Goal: Task Accomplishment & Management: Manage account settings

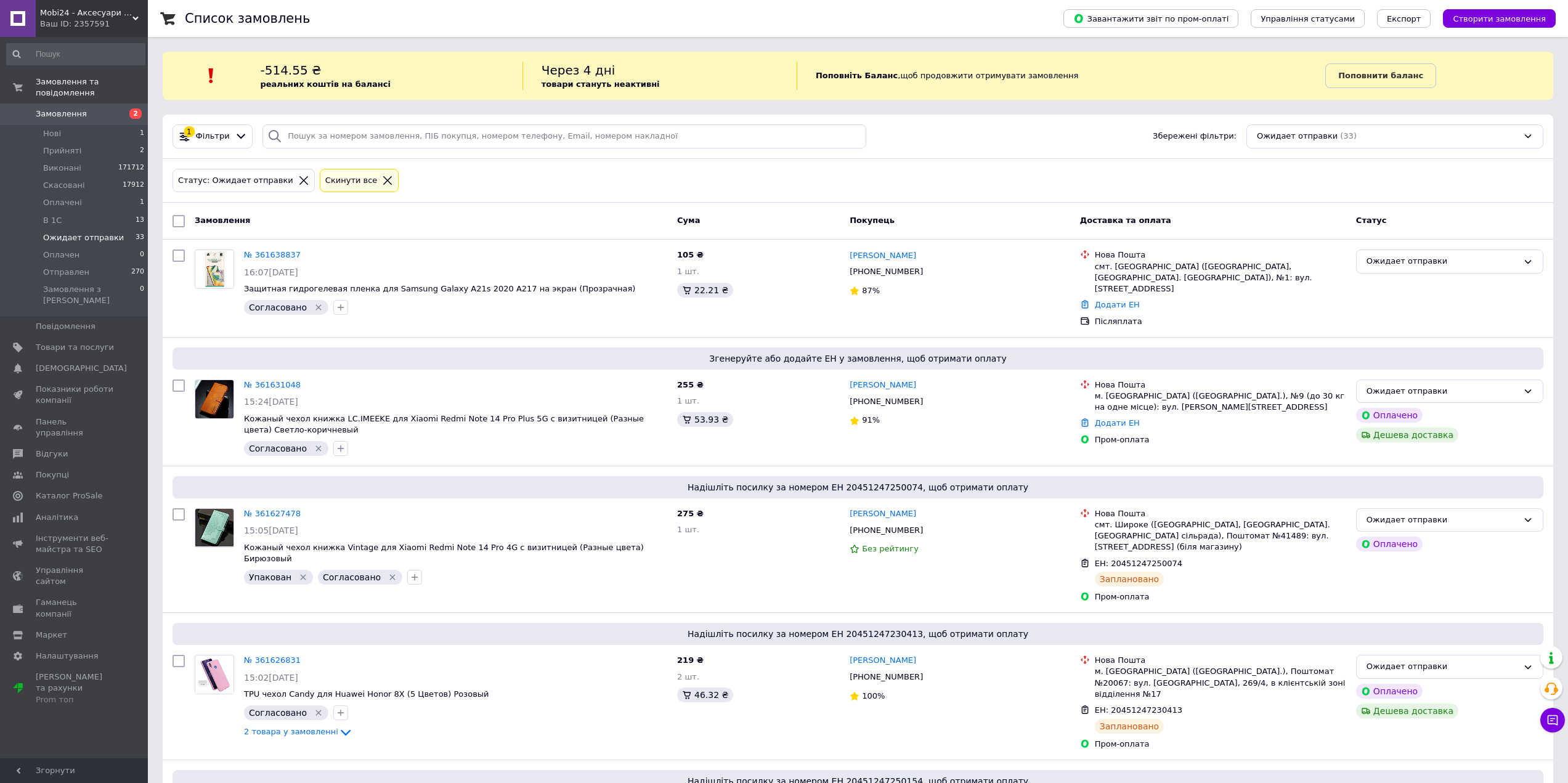
click at [94, 232] on li "Ожидает отправки 33" at bounding box center [76, 237] width 152 height 17
click at [69, 127] on li "Нові 1" at bounding box center [76, 134] width 152 height 17
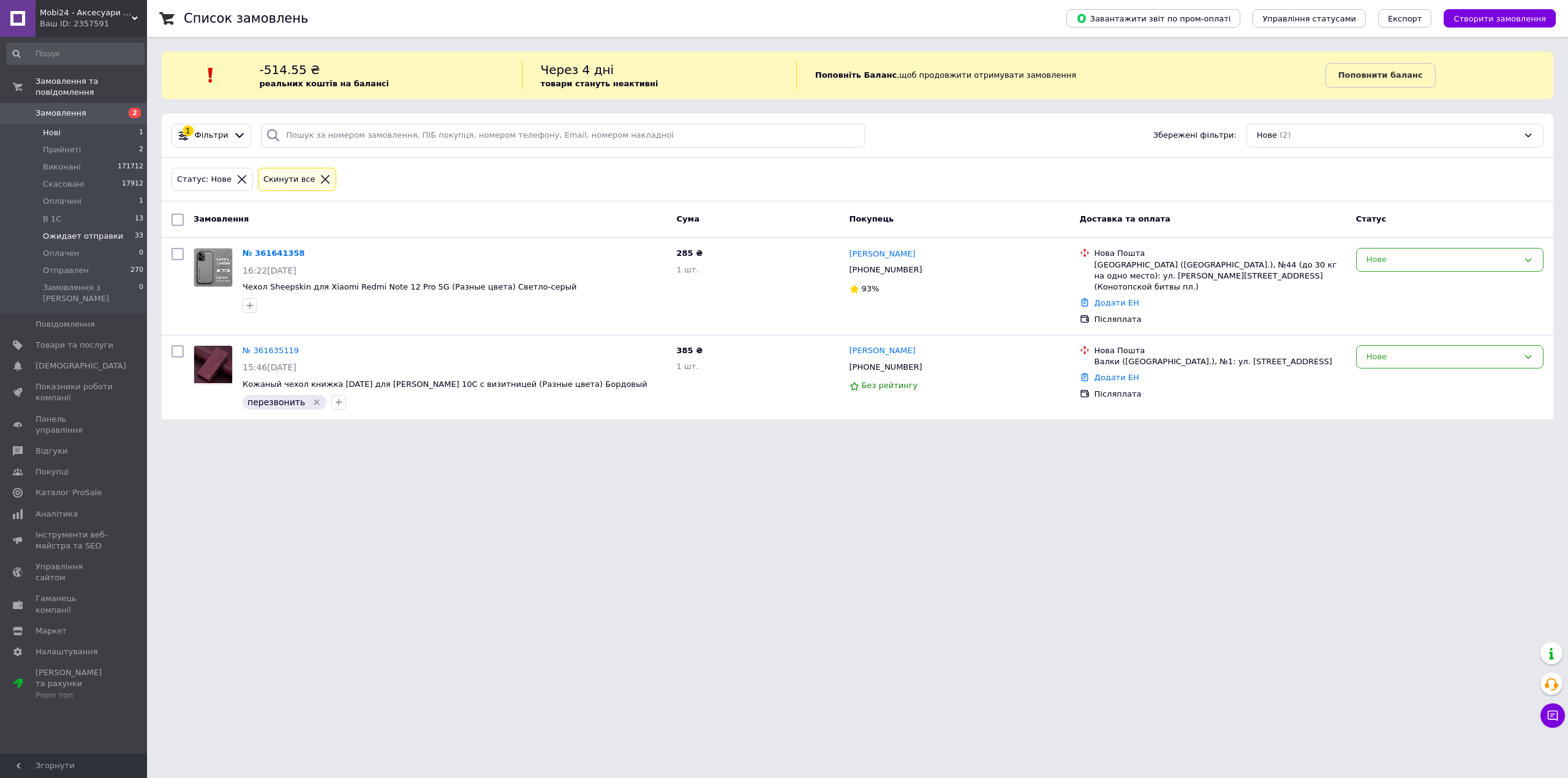
click at [92, 231] on span "Ожидает отправки" at bounding box center [83, 237] width 80 height 11
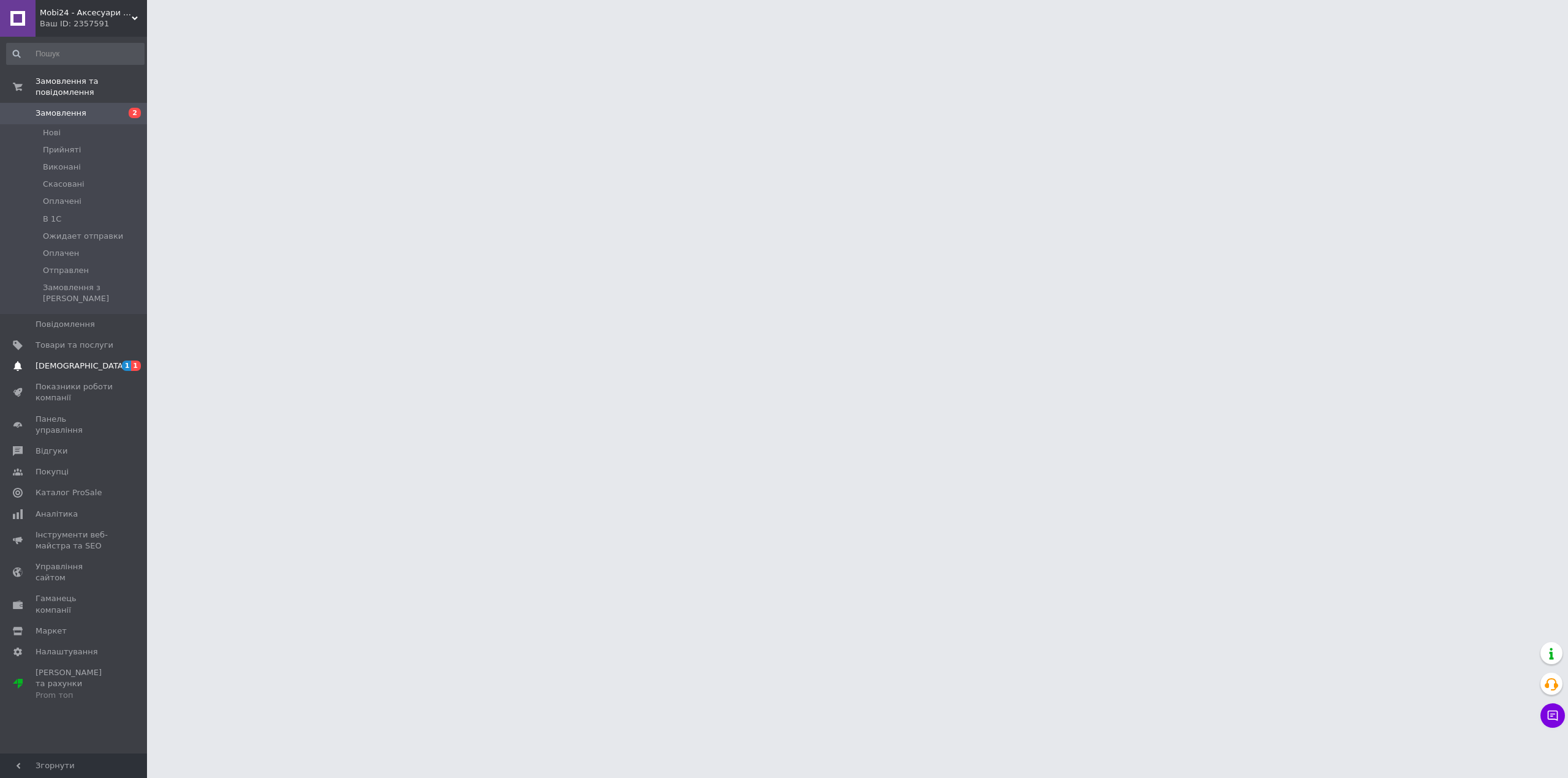
click at [66, 360] on span "[DEMOGRAPHIC_DATA]" at bounding box center [80, 366] width 91 height 11
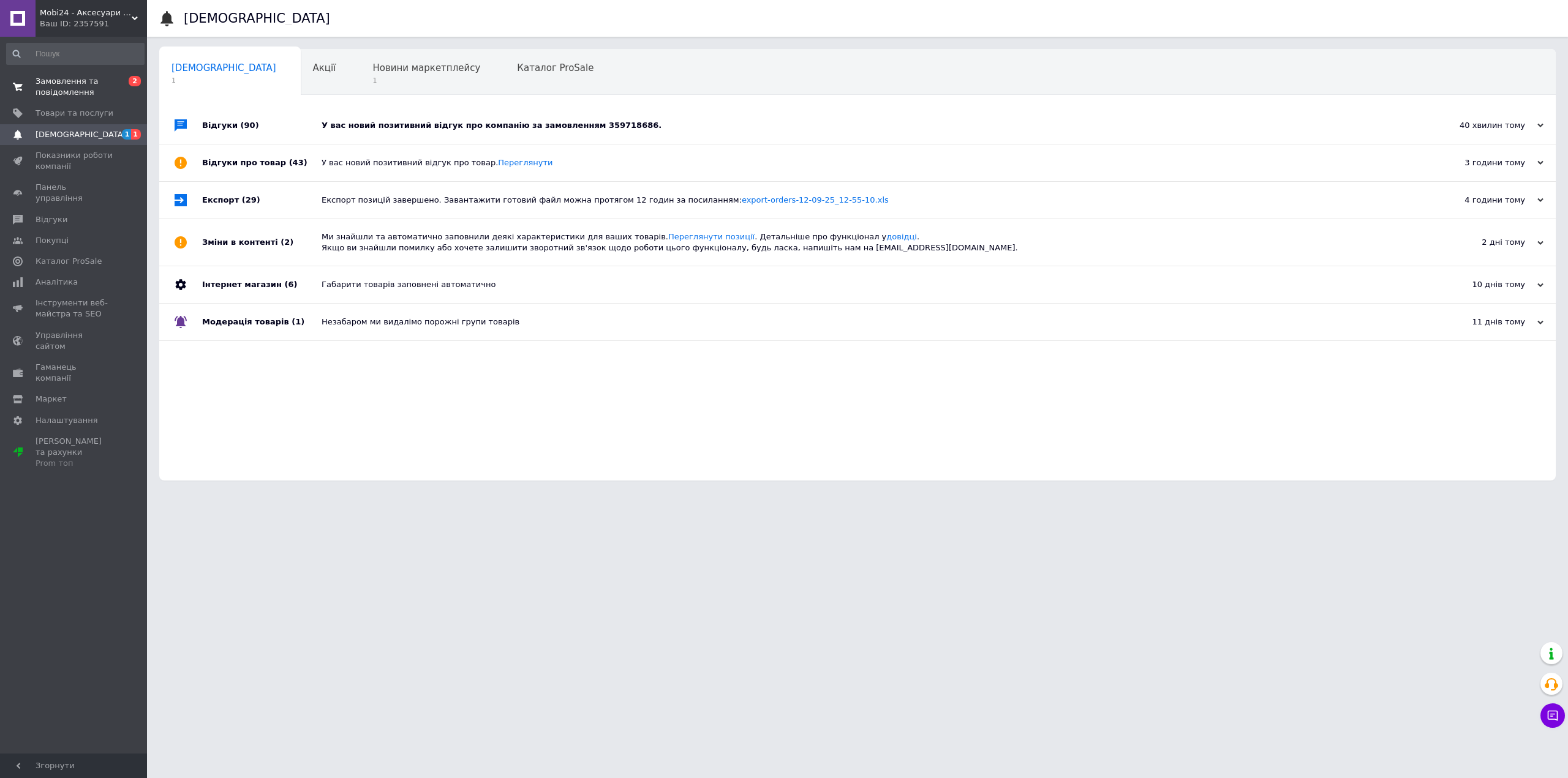
click at [51, 92] on span "Замовлення та повідомлення" at bounding box center [74, 87] width 77 height 22
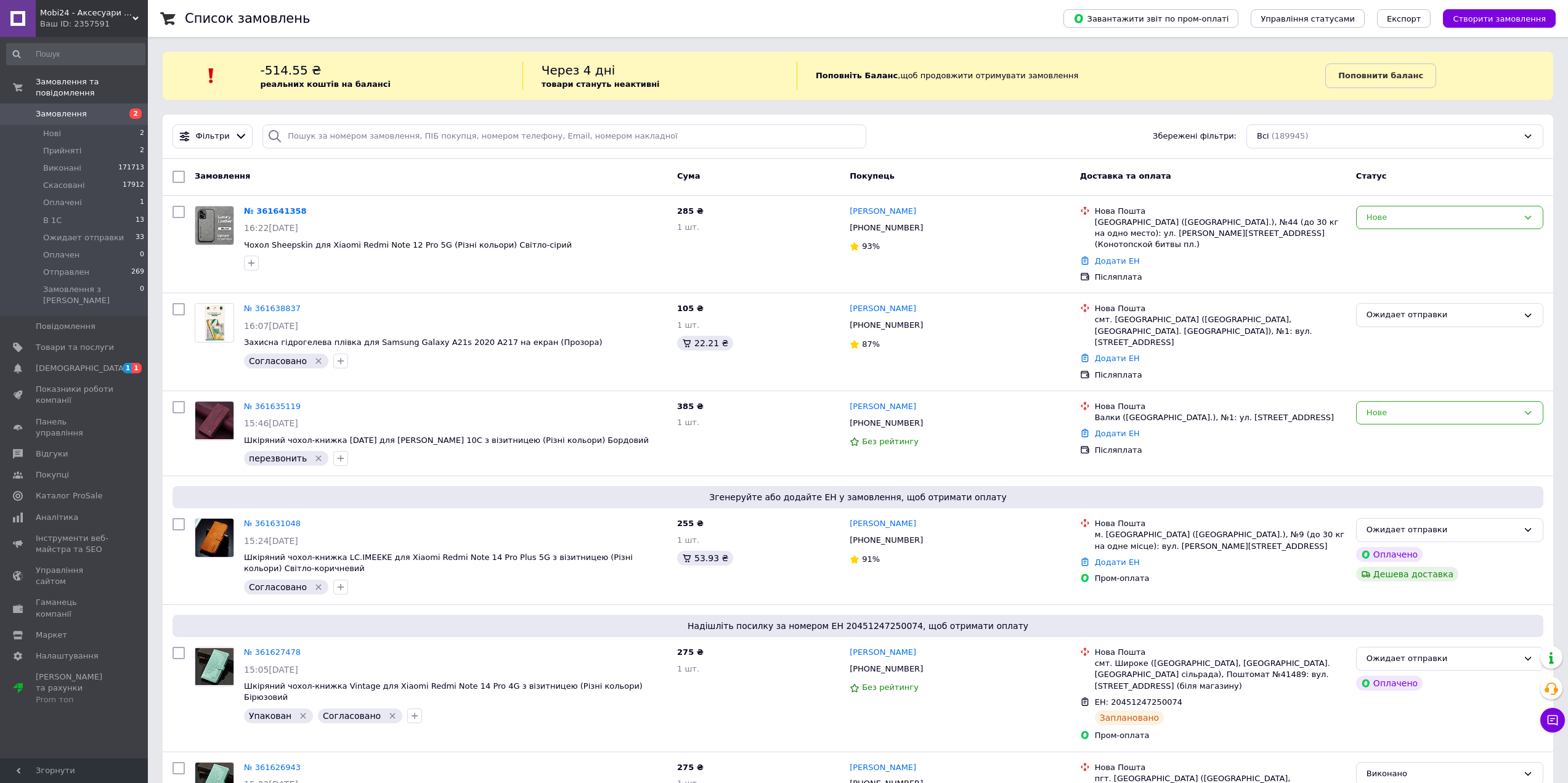
click at [86, 103] on link "Замовлення 2" at bounding box center [76, 114] width 152 height 21
click at [111, 233] on li "Ожидает отправки 33" at bounding box center [76, 237] width 152 height 17
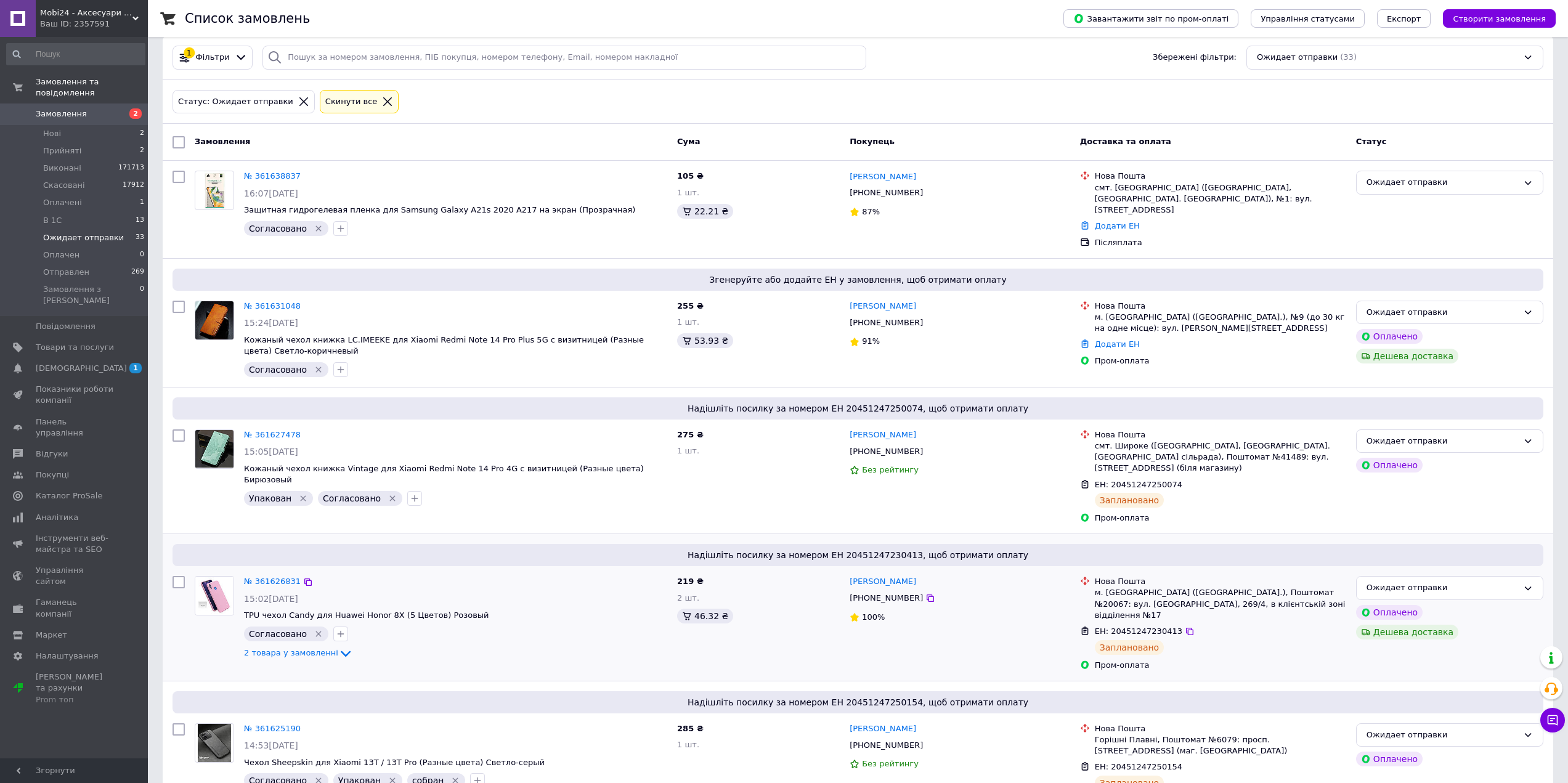
scroll to position [123, 0]
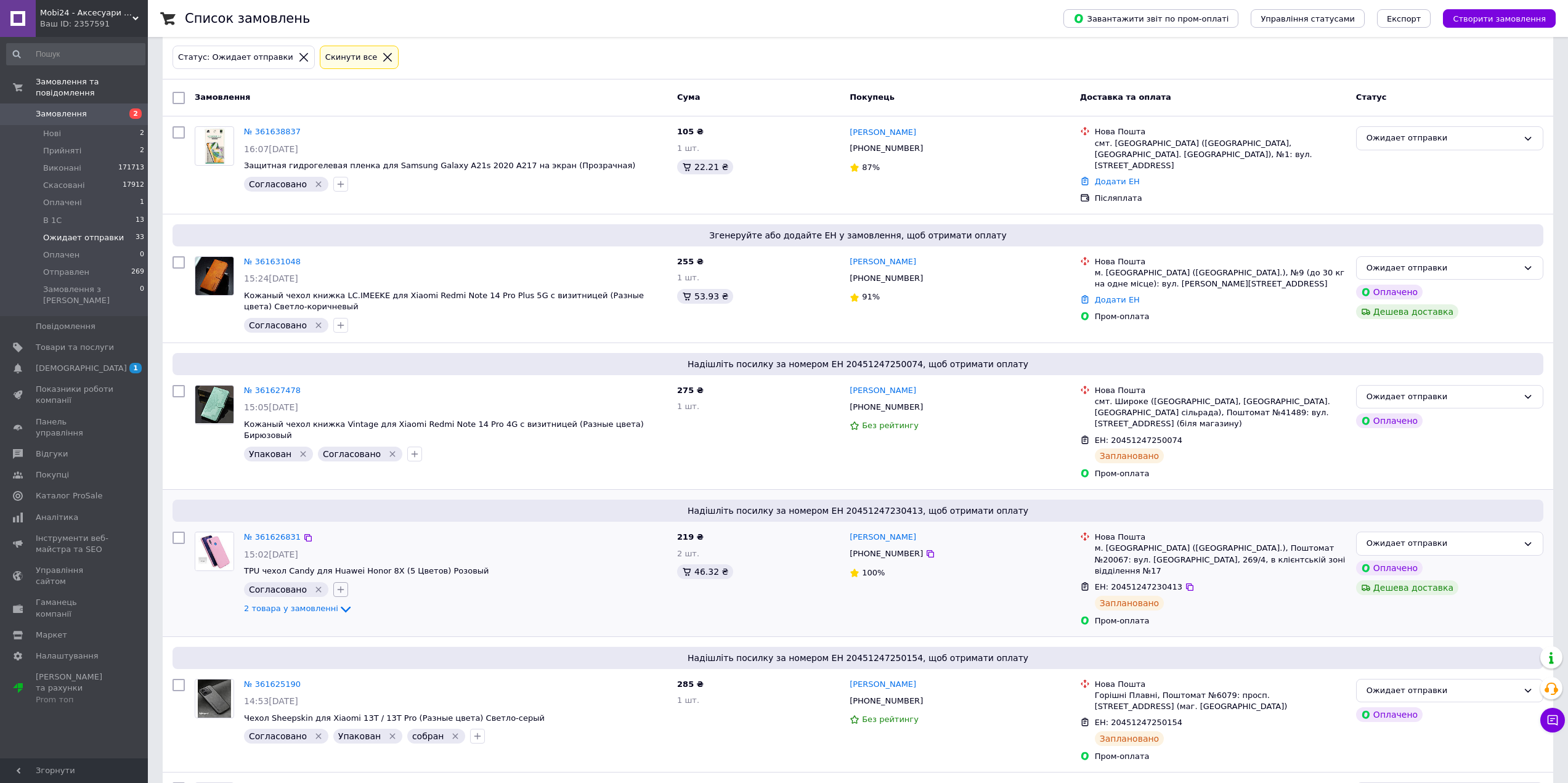
click at [337, 585] on icon "button" at bounding box center [341, 590] width 10 height 10
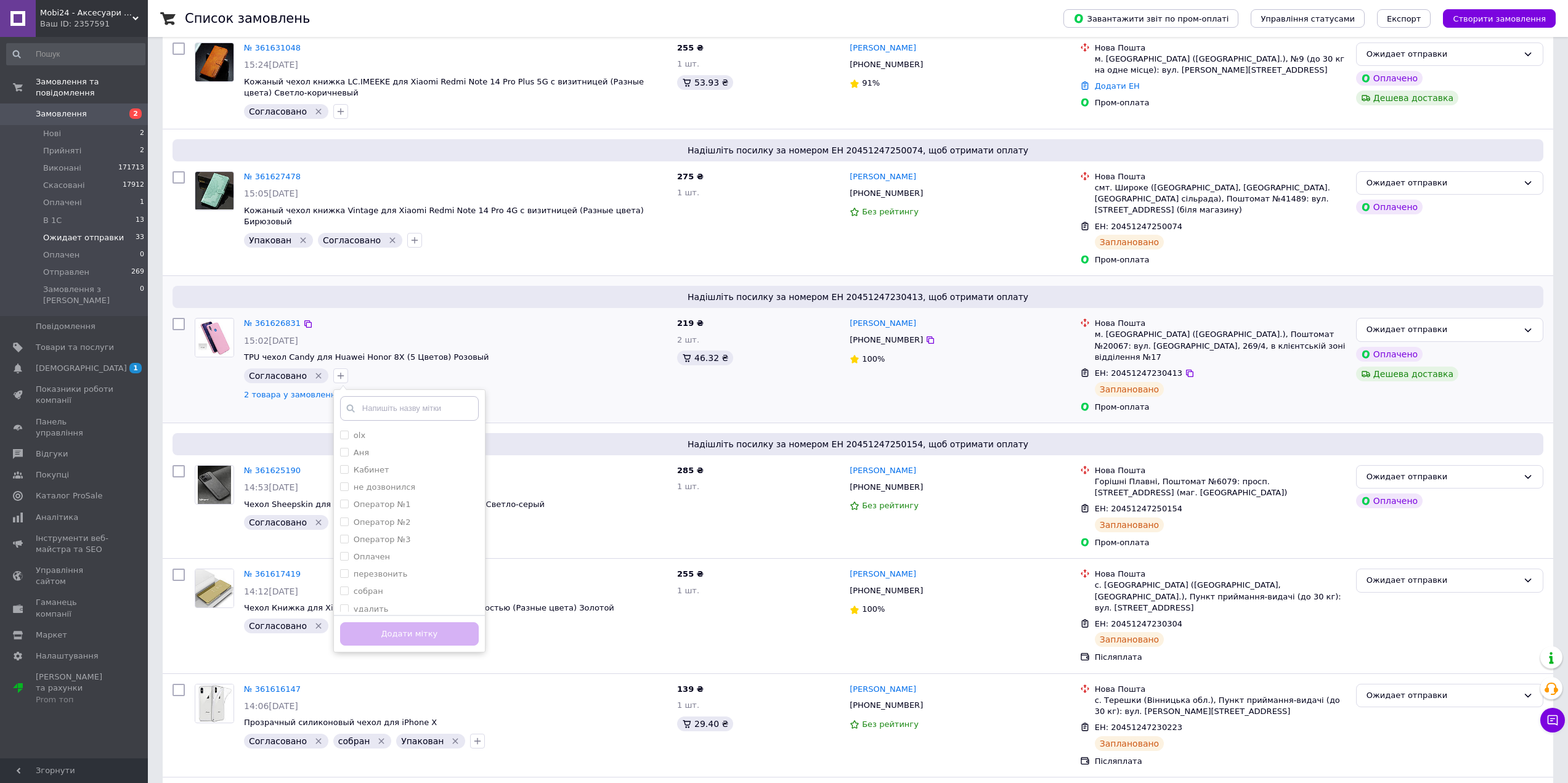
scroll to position [370, 0]
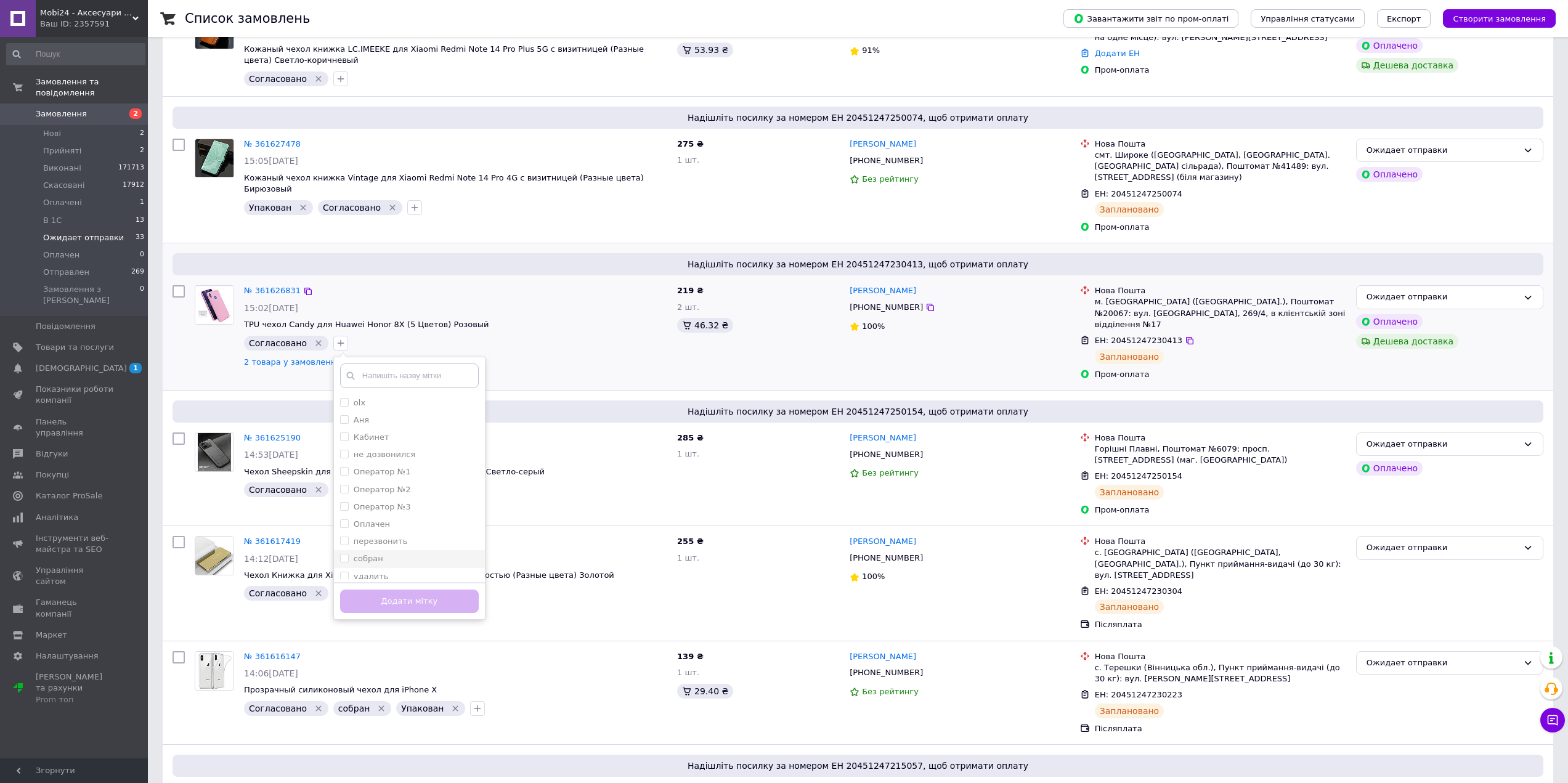
click at [340, 554] on input "собран" at bounding box center [344, 558] width 8 height 8
checkbox input "true"
click at [387, 592] on button "Додати мітку" at bounding box center [410, 602] width 139 height 24
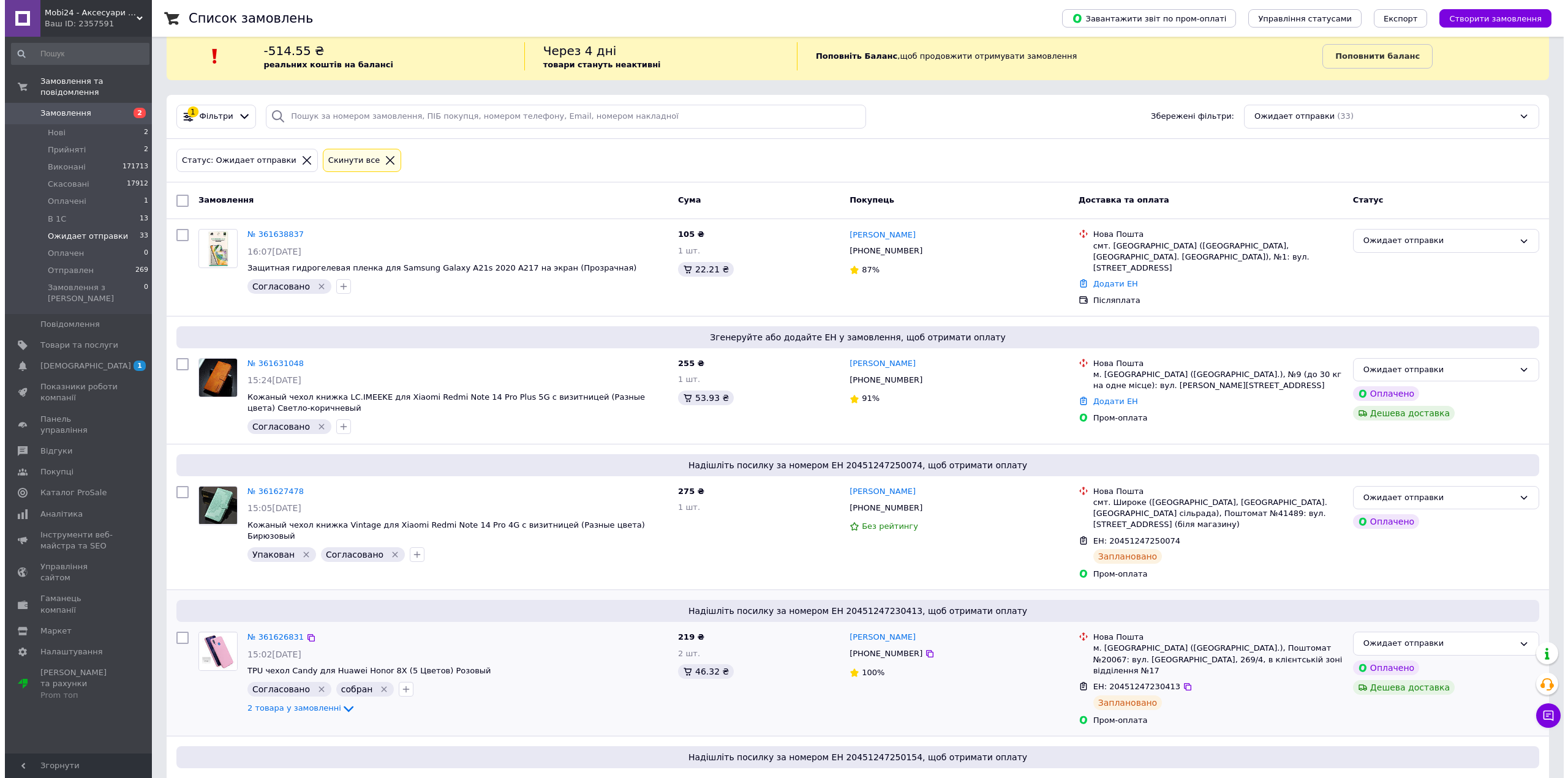
scroll to position [0, 0]
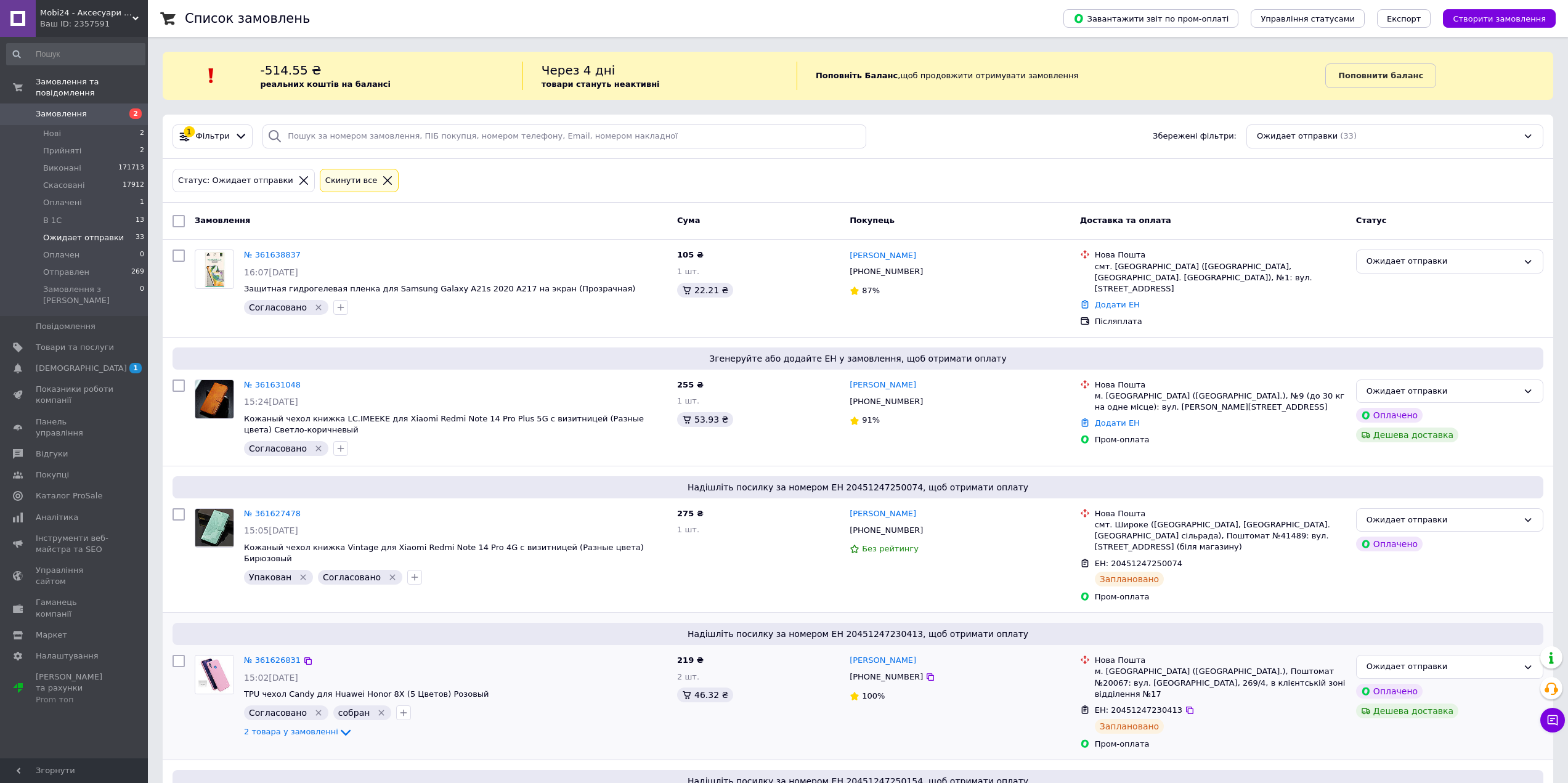
click at [174, 213] on div at bounding box center [179, 221] width 22 height 22
click at [176, 219] on input "checkbox" at bounding box center [178, 220] width 12 height 12
checkbox input "true"
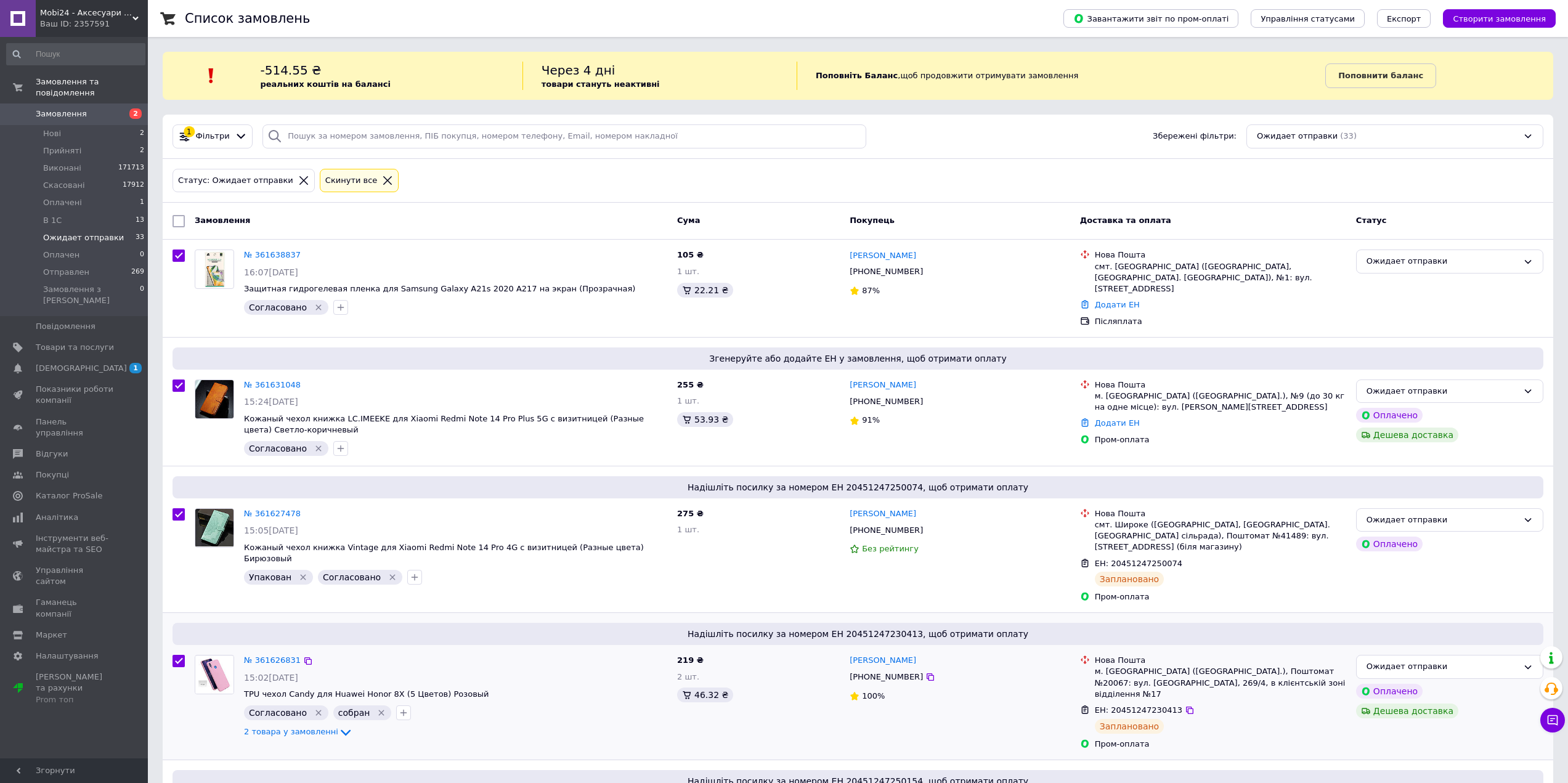
checkbox input "true"
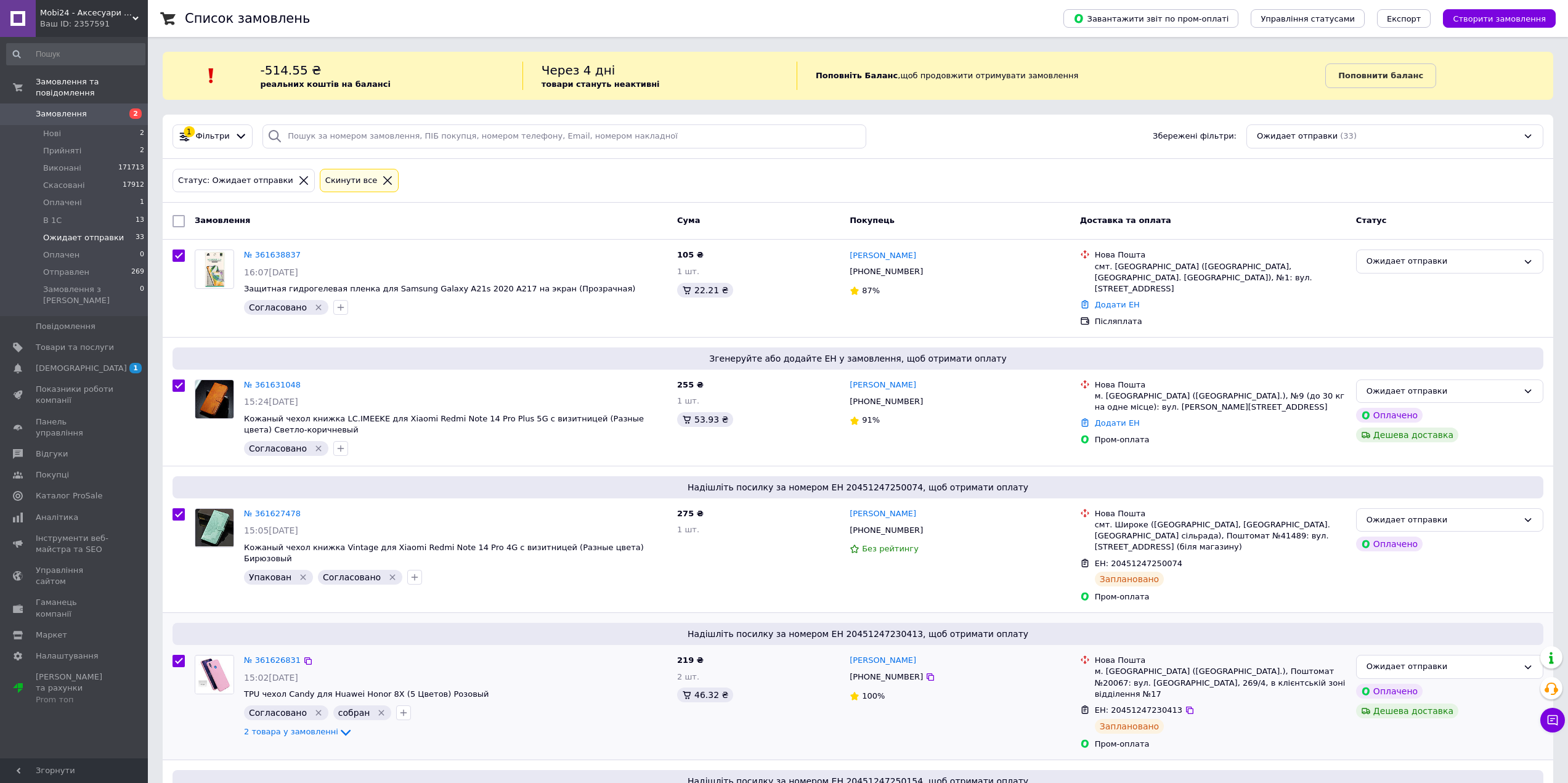
checkbox input "true"
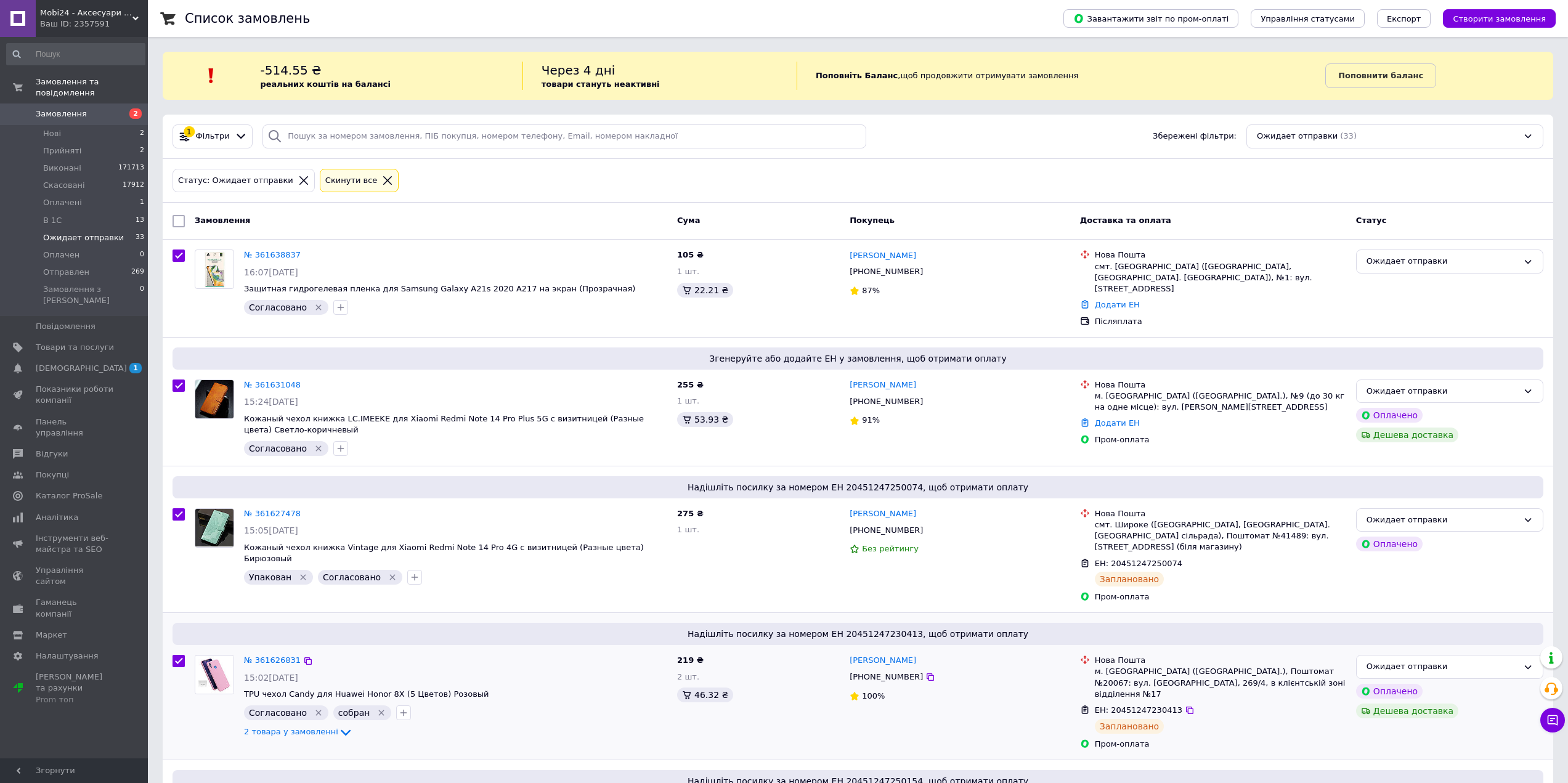
checkbox input "true"
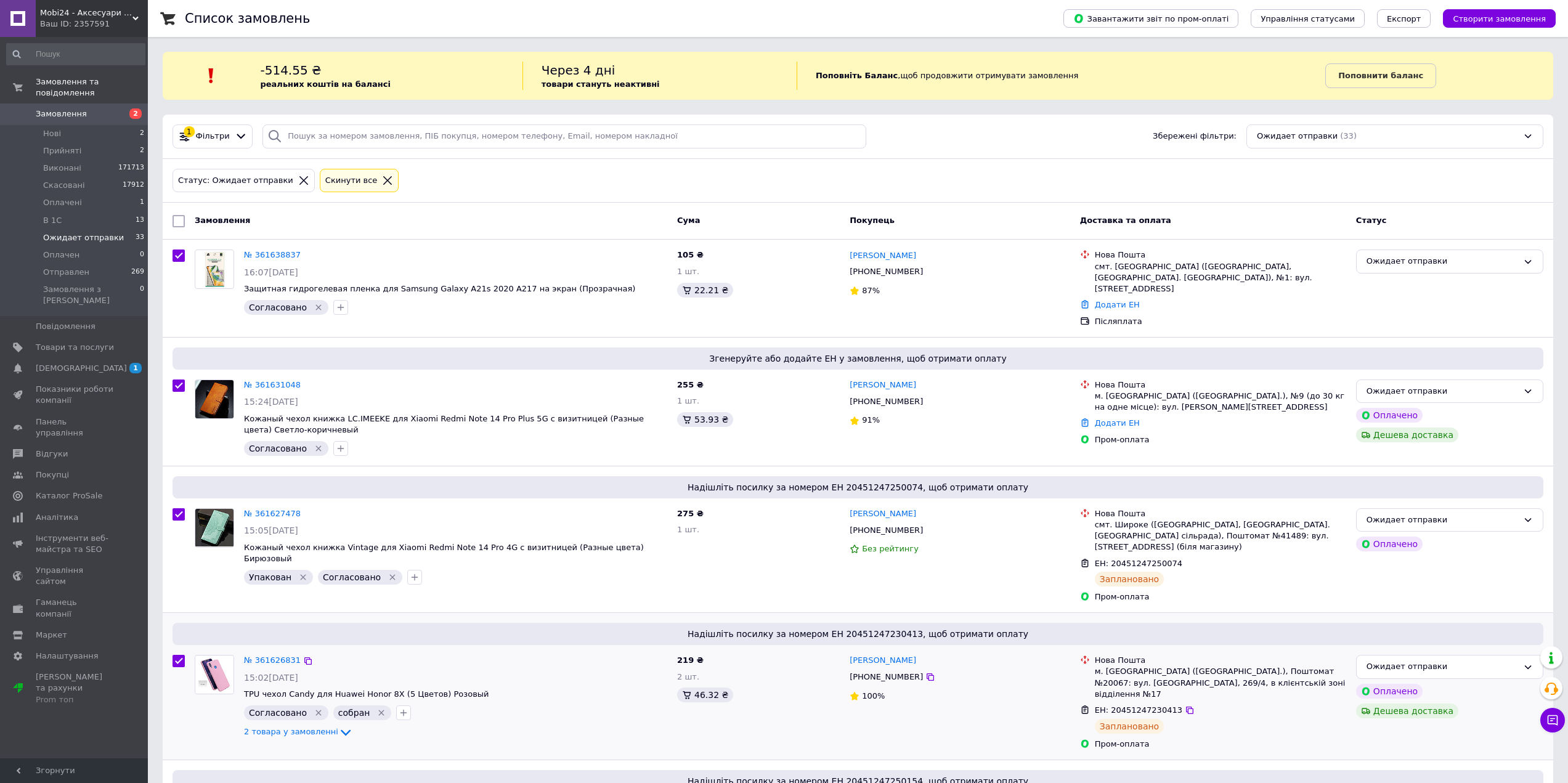
checkbox input "true"
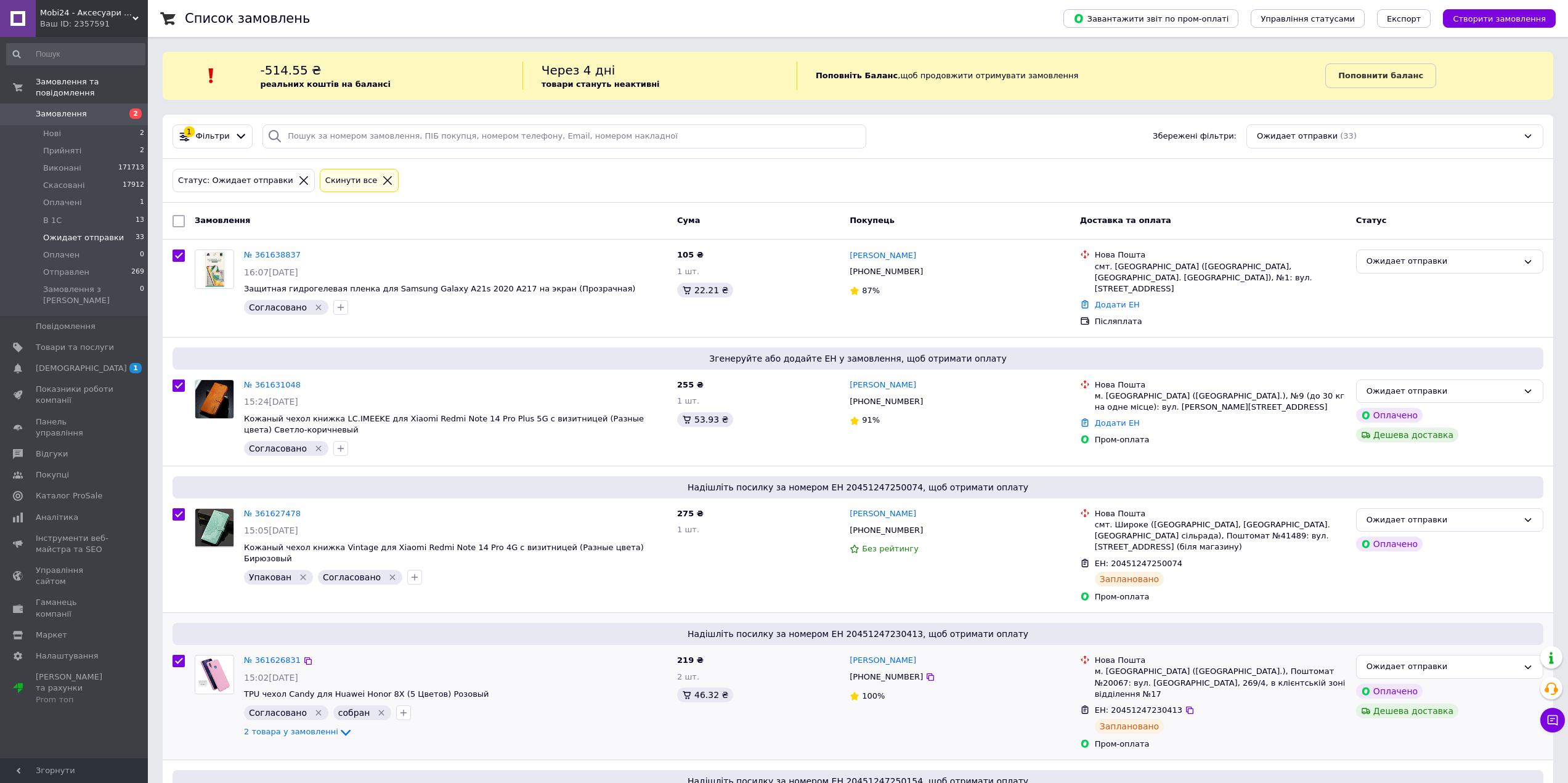
checkbox input "true"
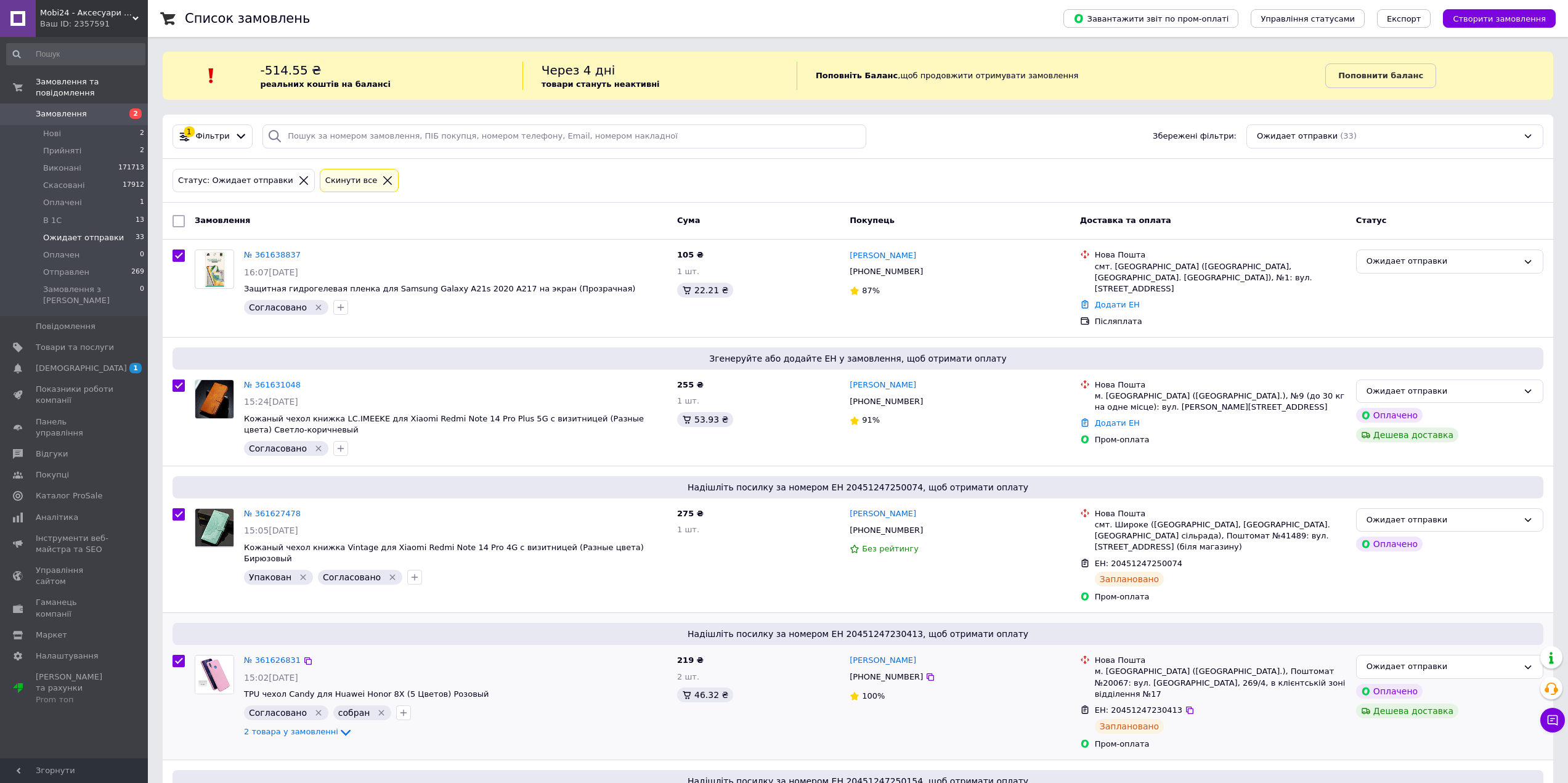
checkbox input "true"
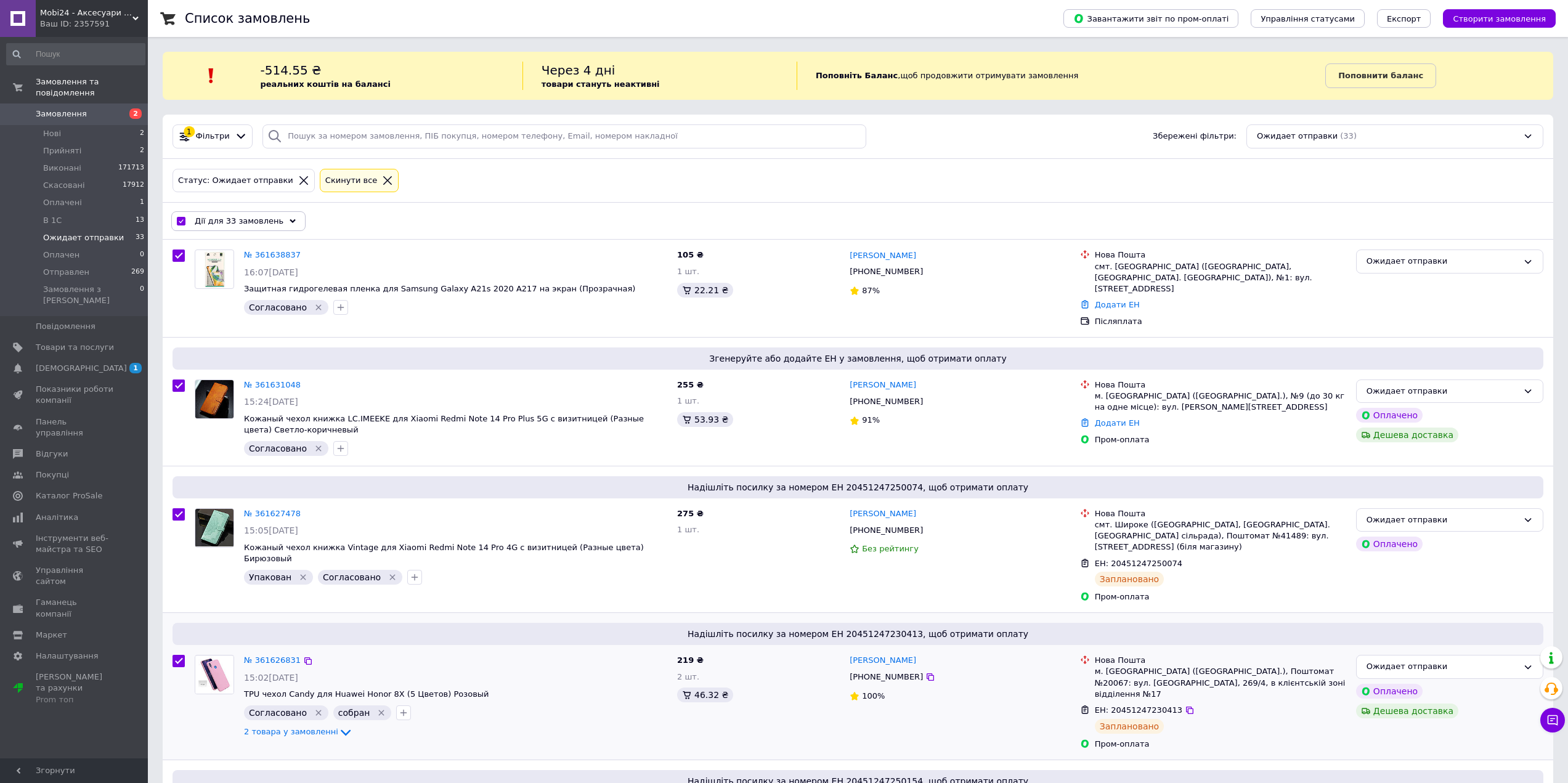
click at [215, 215] on span "Дії для 33 замовлень" at bounding box center [239, 221] width 89 height 11
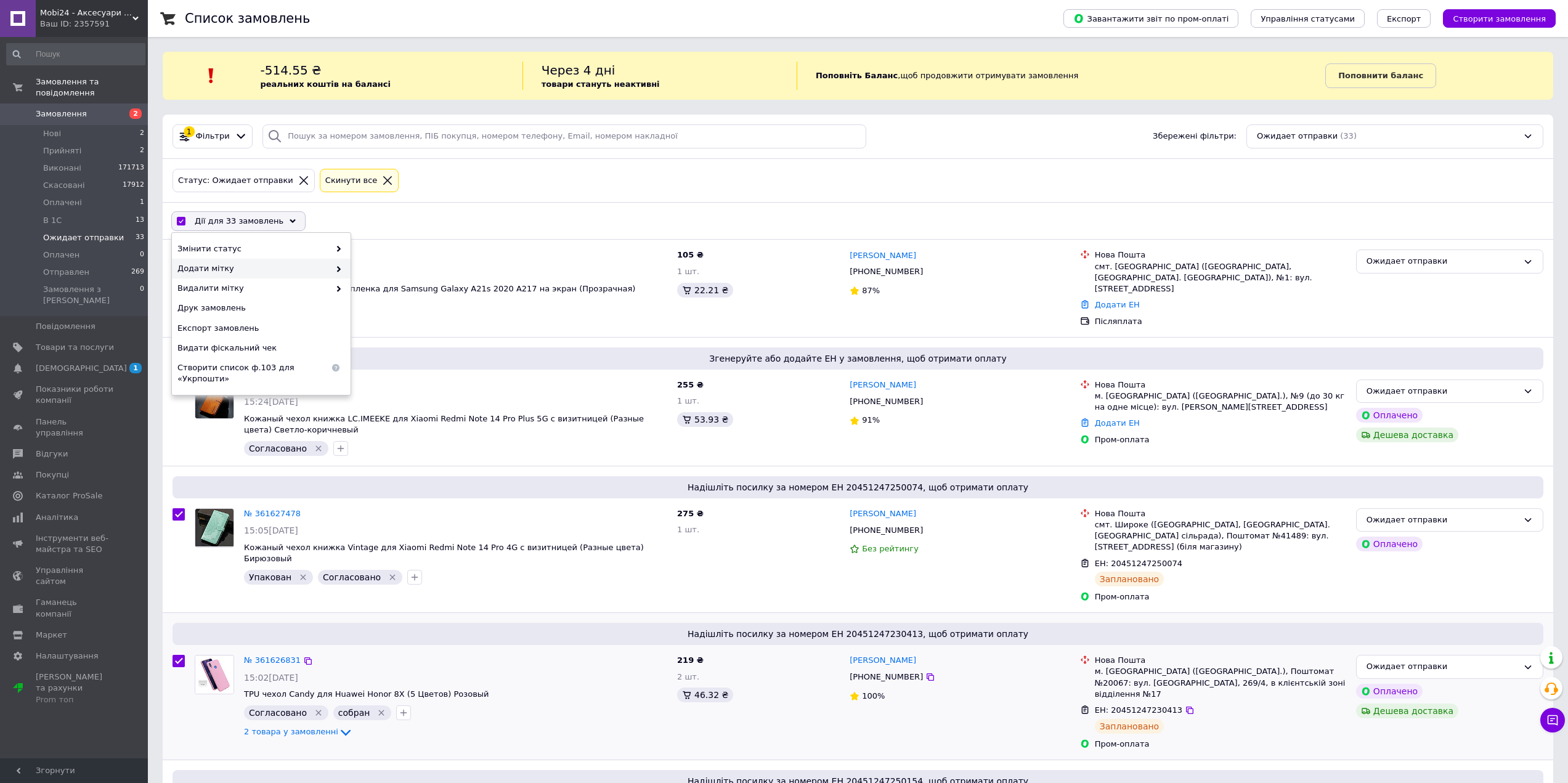
click at [222, 269] on span "Додати мітку" at bounding box center [253, 269] width 152 height 11
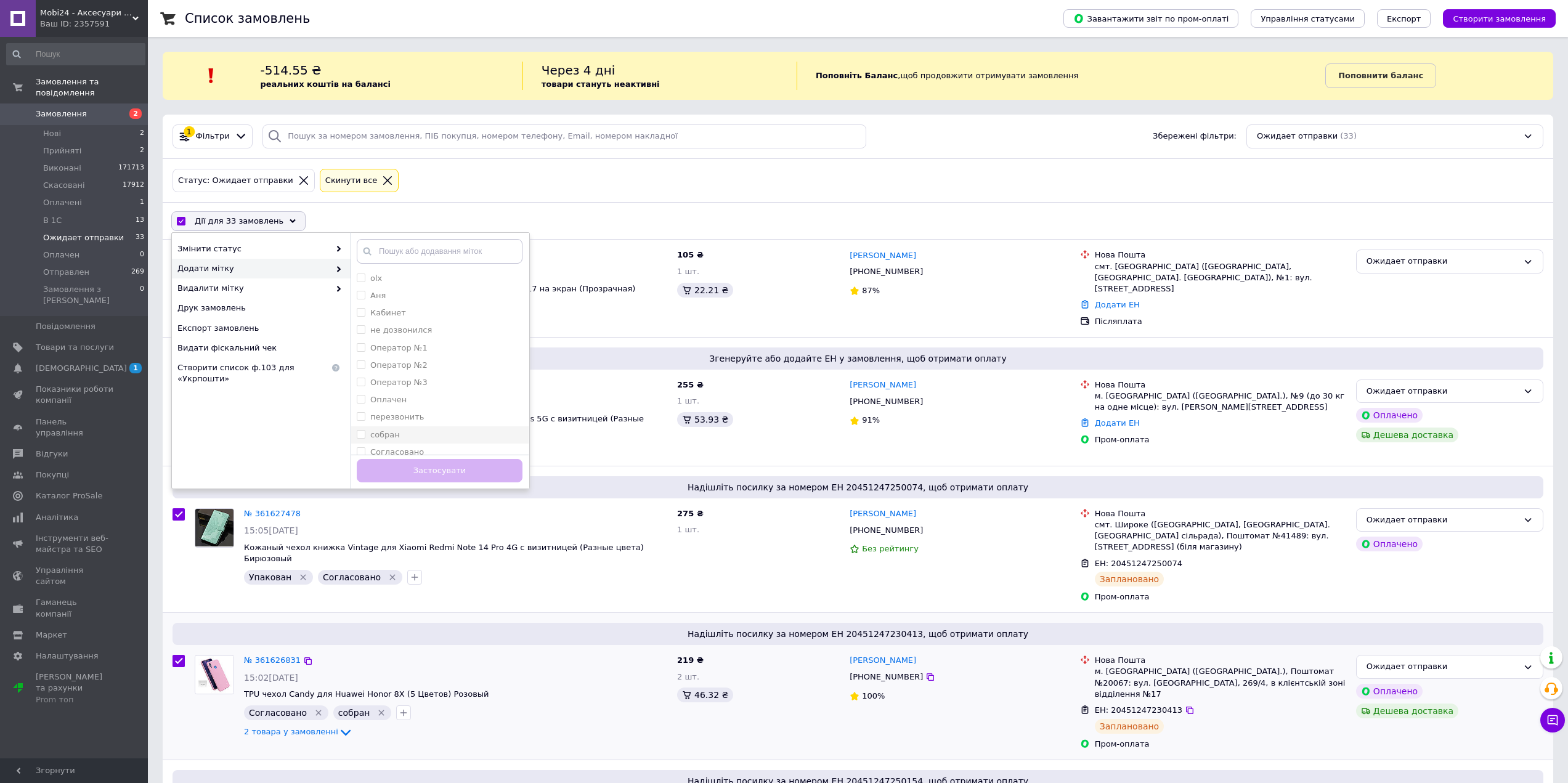
click at [359, 434] on input "собран" at bounding box center [360, 434] width 8 height 8
checkbox input "true"
click at [393, 474] on button "Застосувати" at bounding box center [439, 471] width 166 height 24
checkbox input "false"
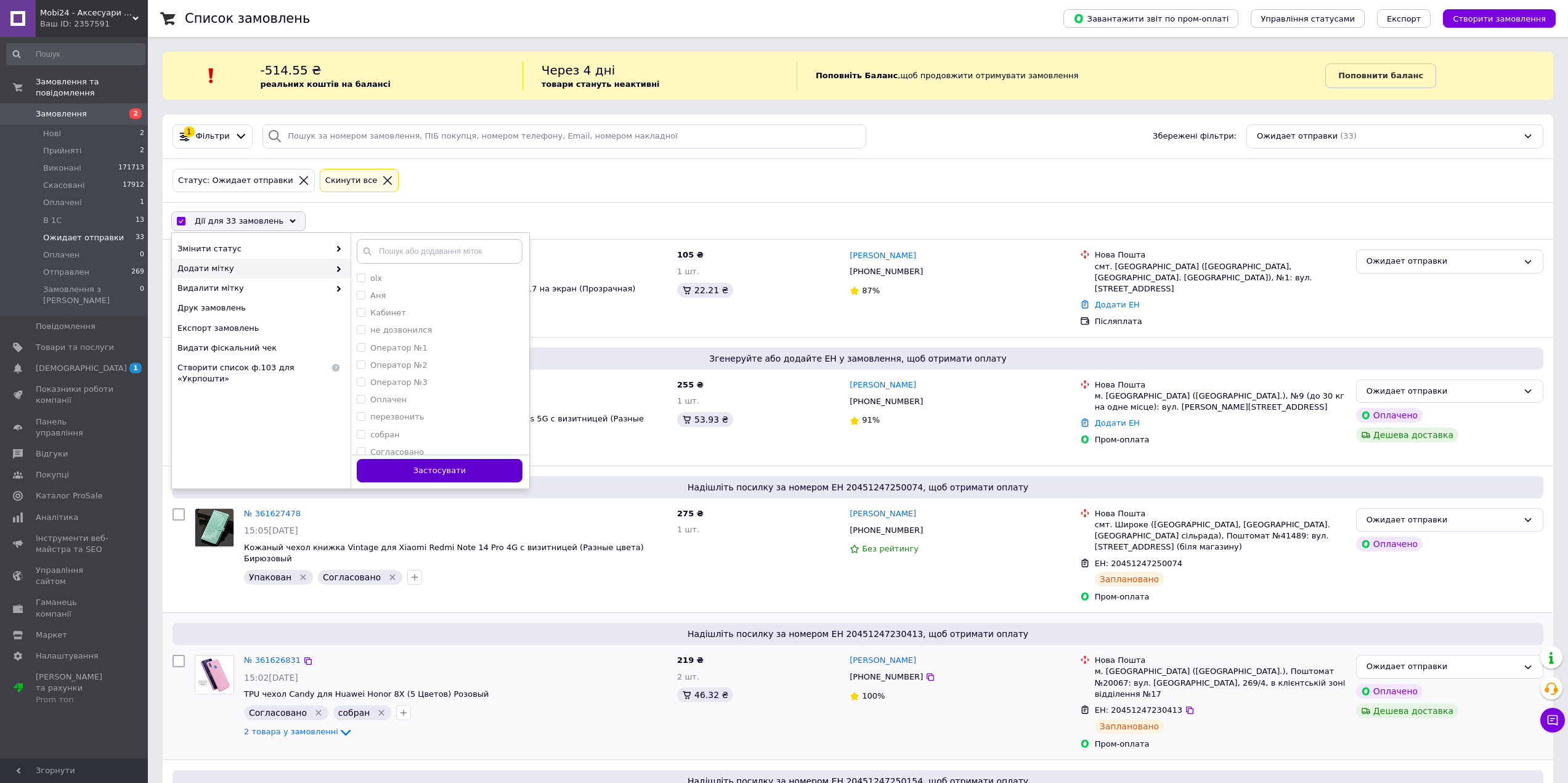
checkbox input "false"
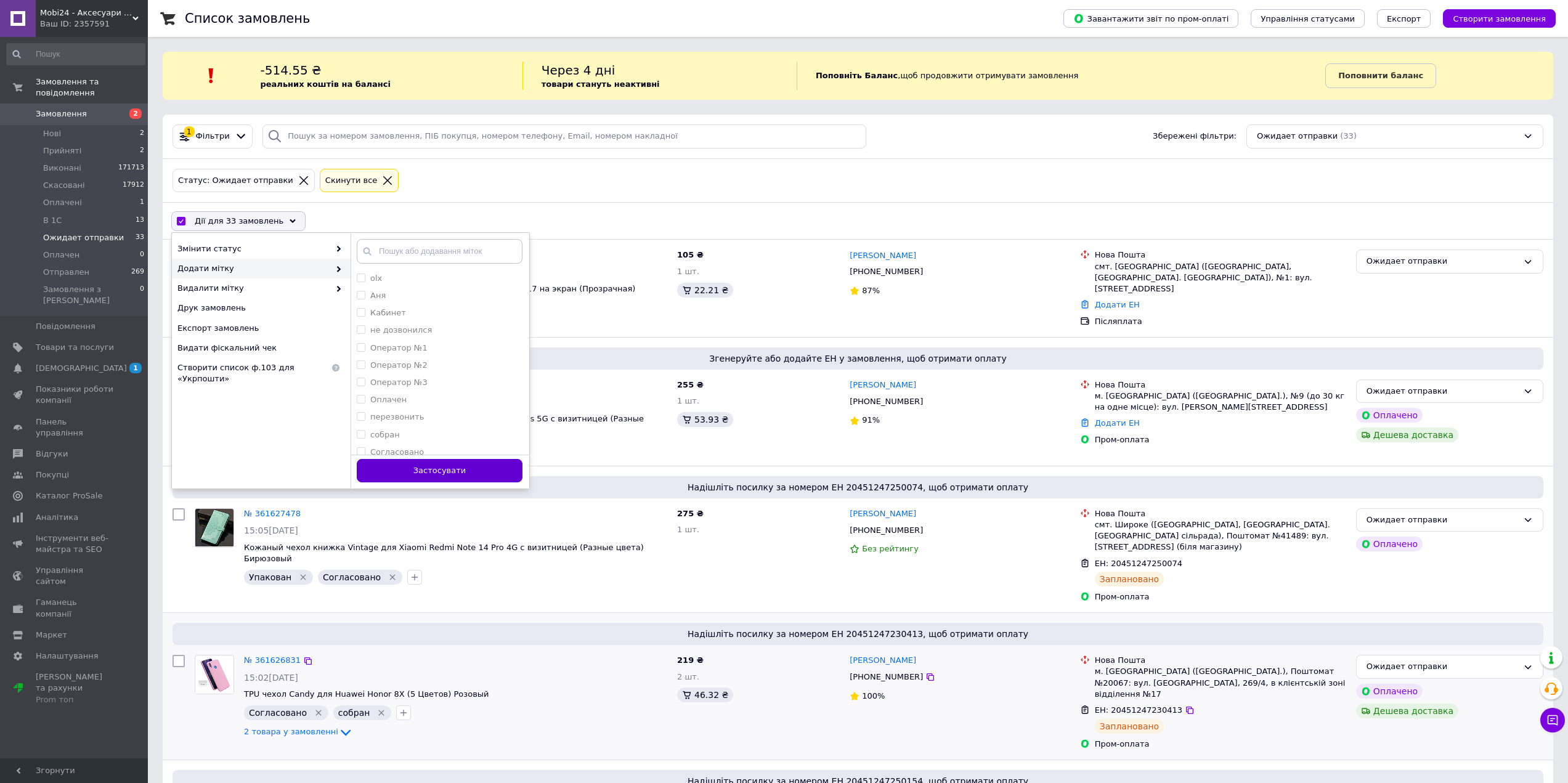
checkbox input "false"
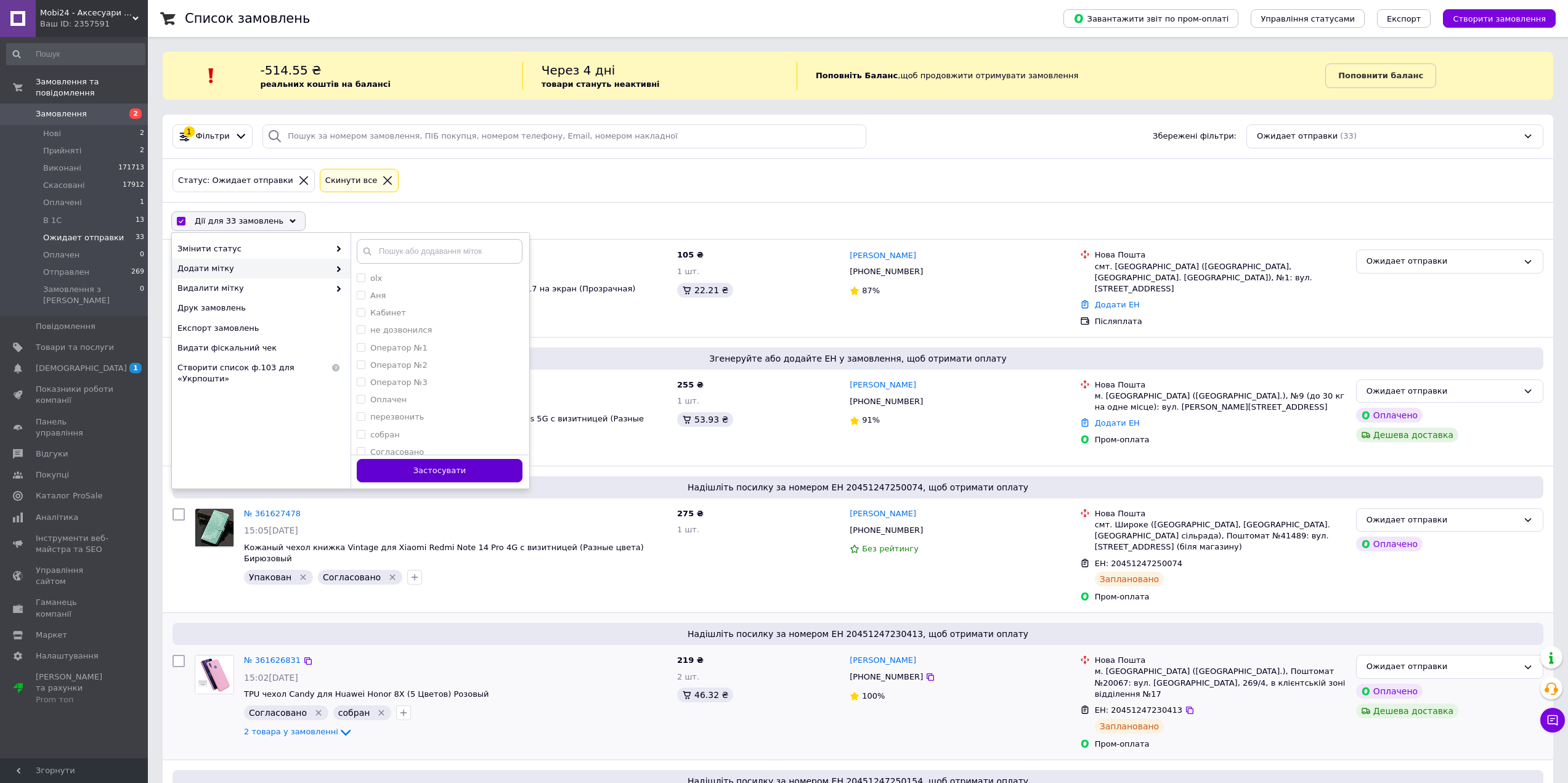
checkbox input "false"
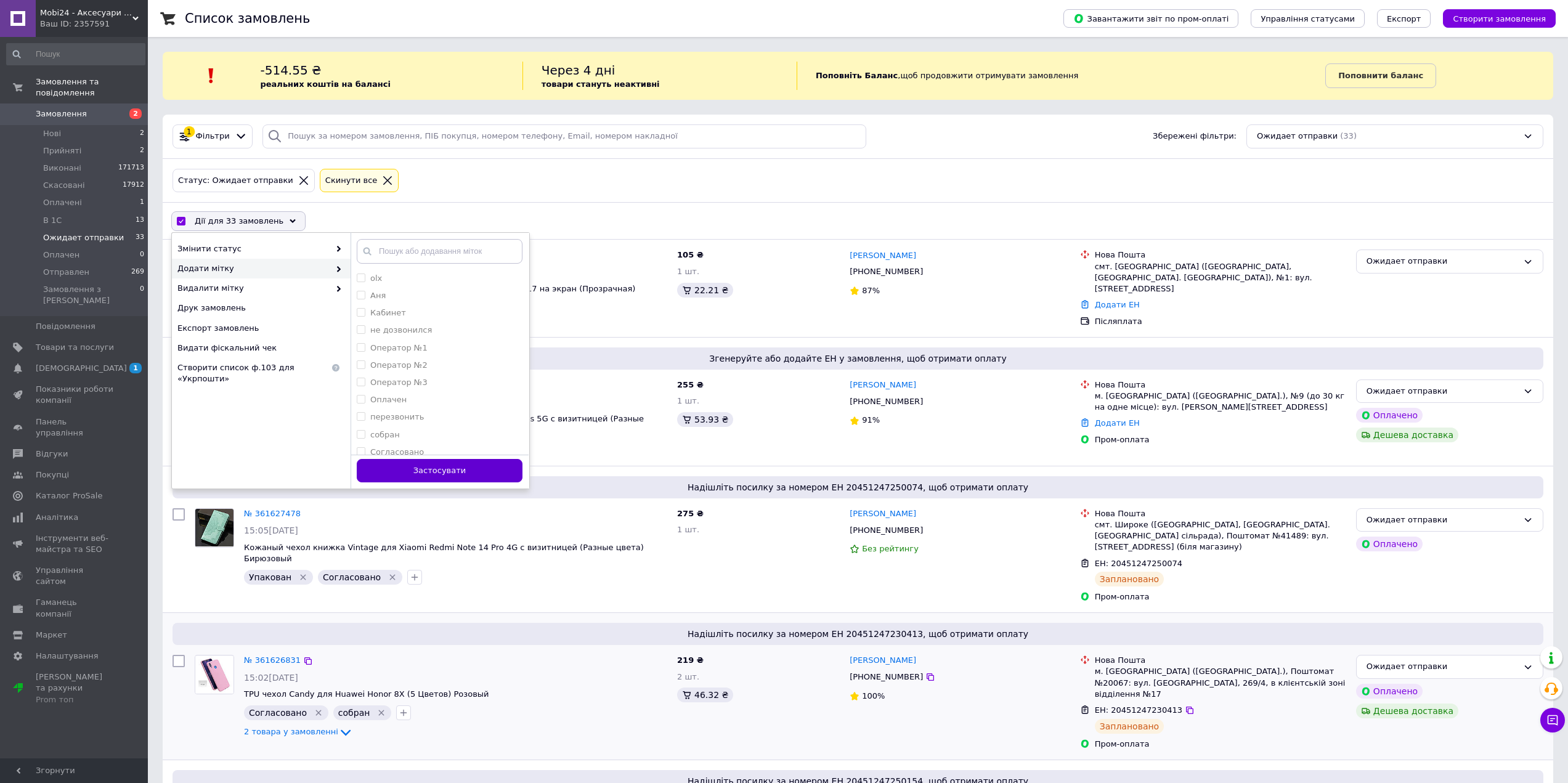
checkbox input "false"
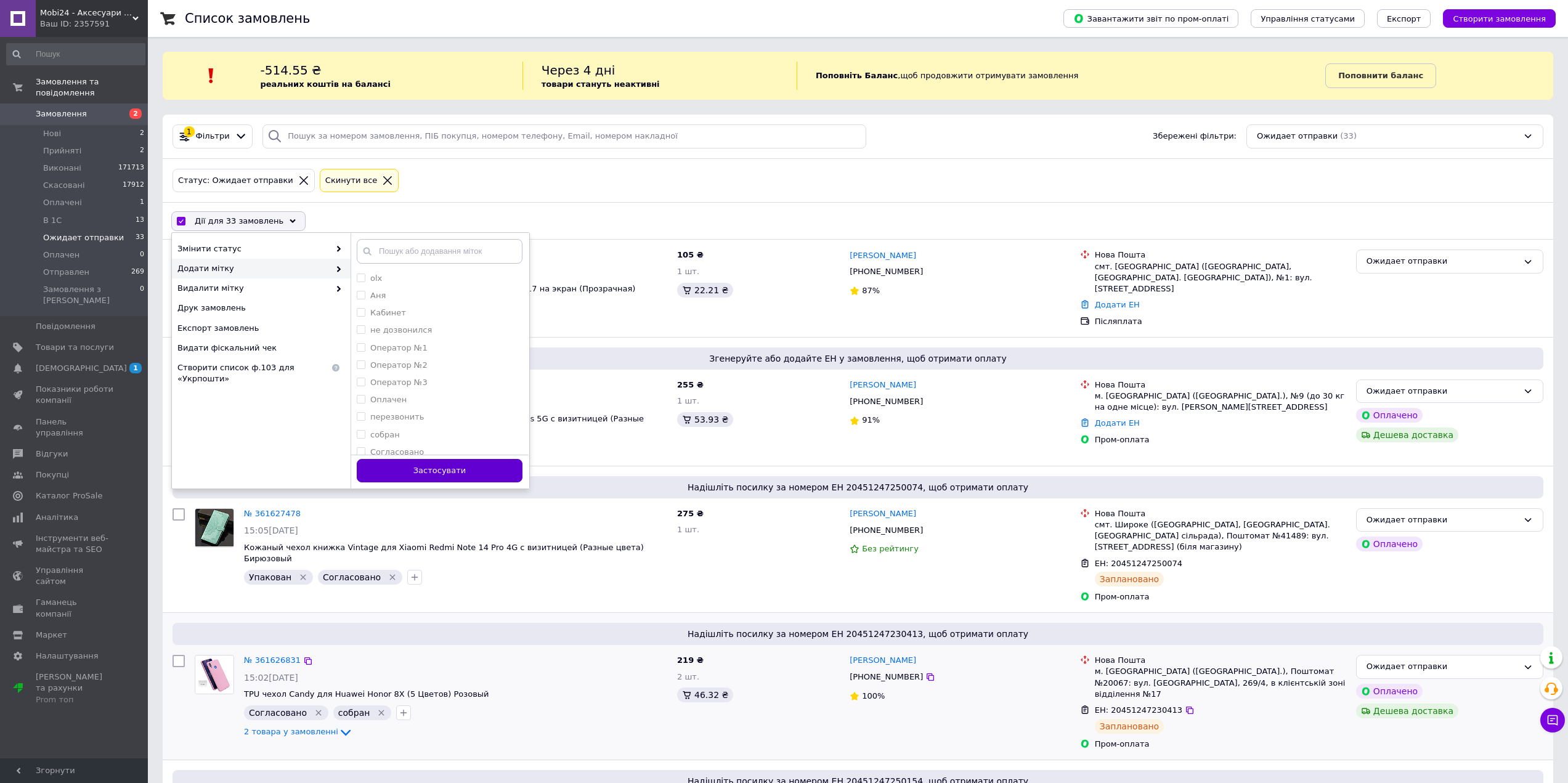
checkbox input "false"
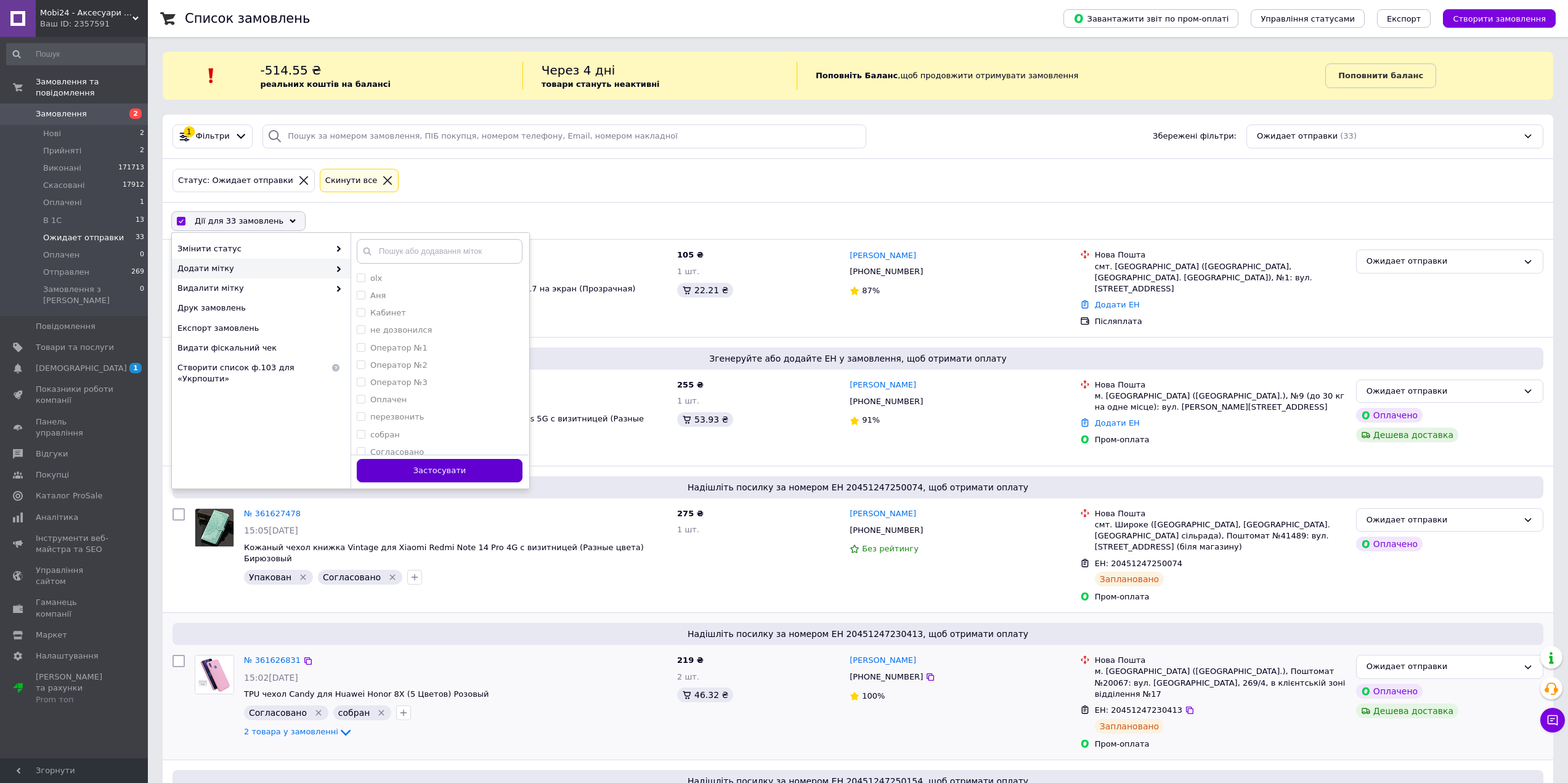
checkbox input "false"
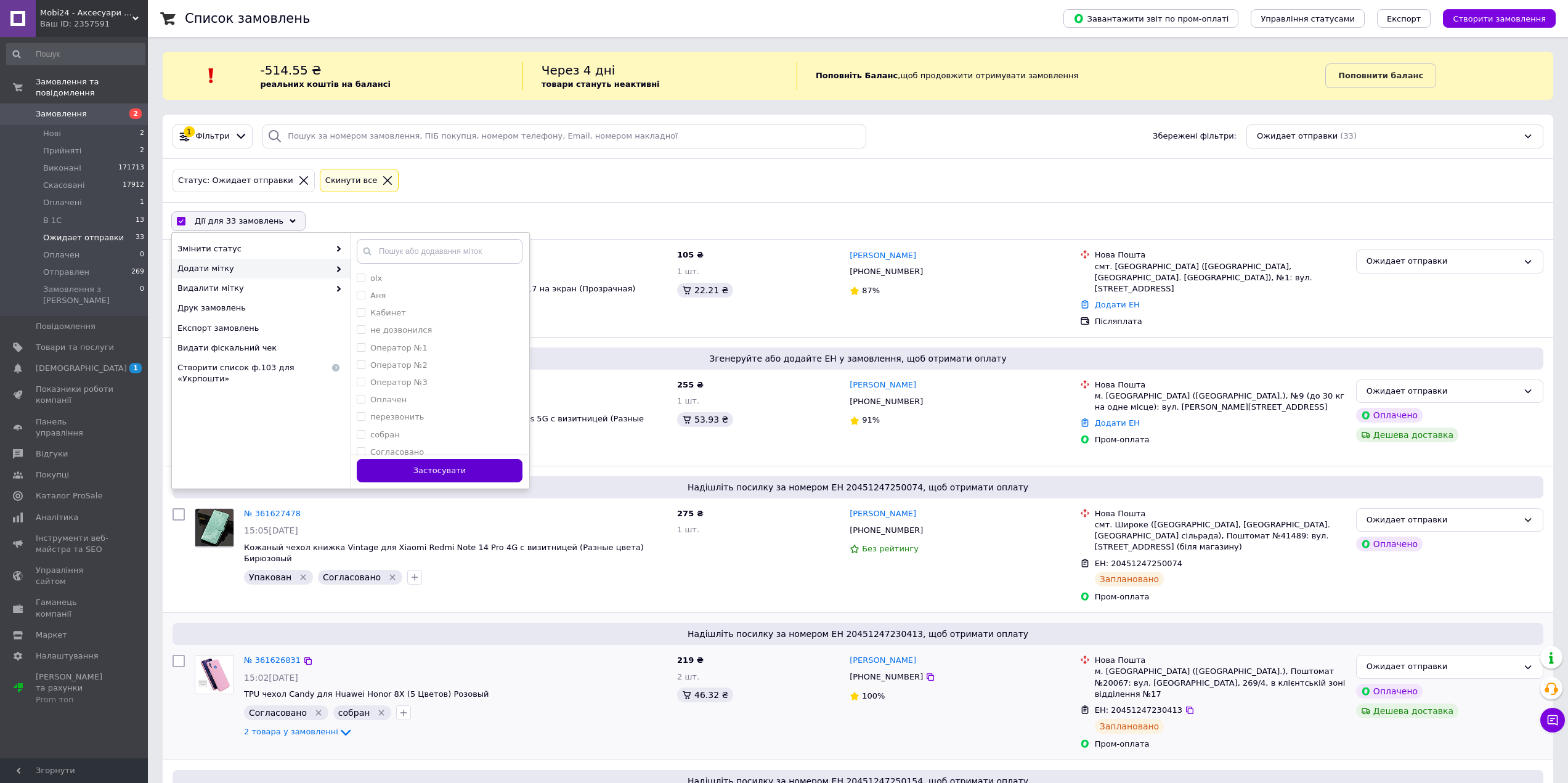
checkbox input "false"
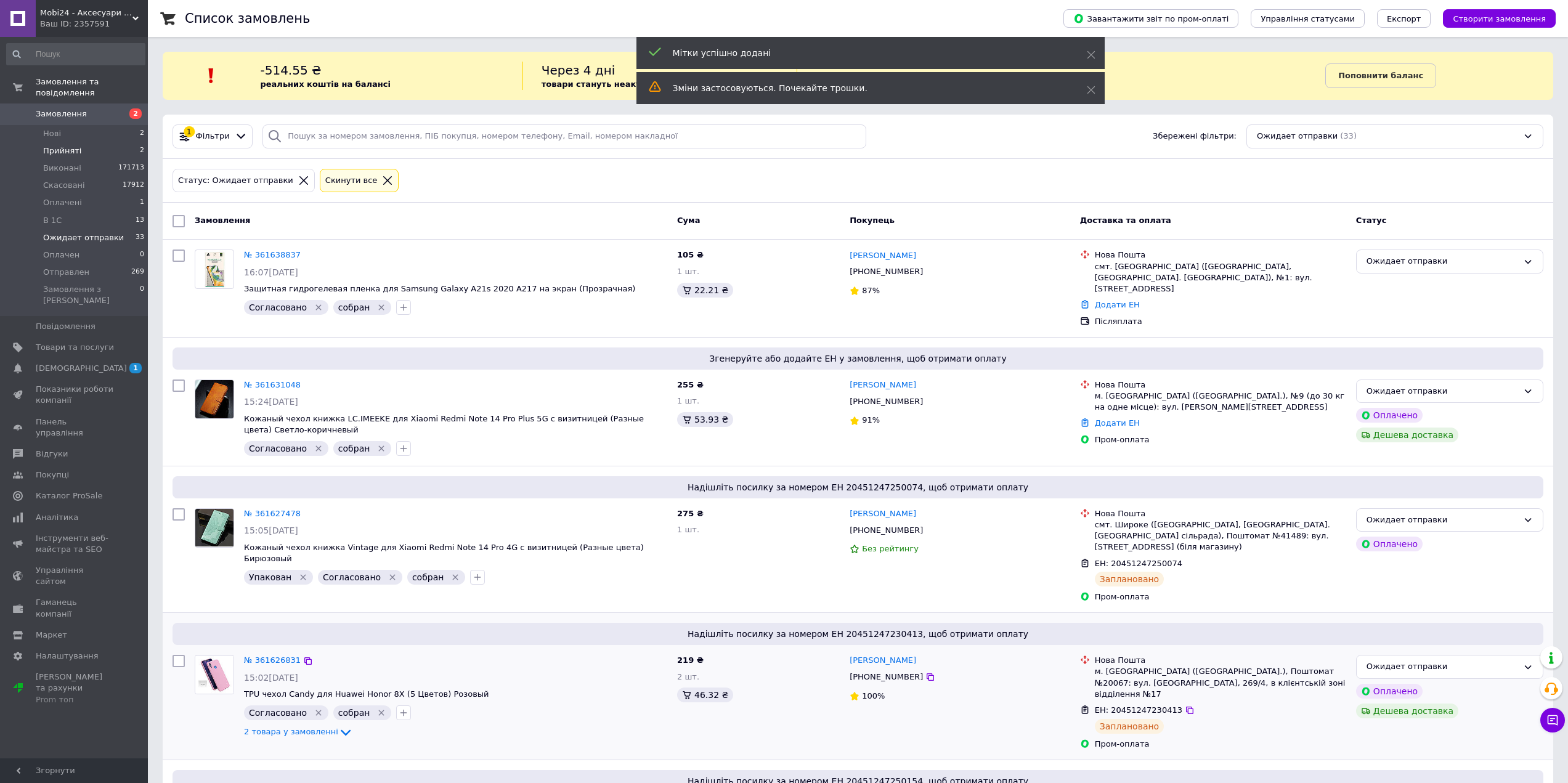
click at [62, 145] on span "Прийняті" at bounding box center [62, 151] width 38 height 11
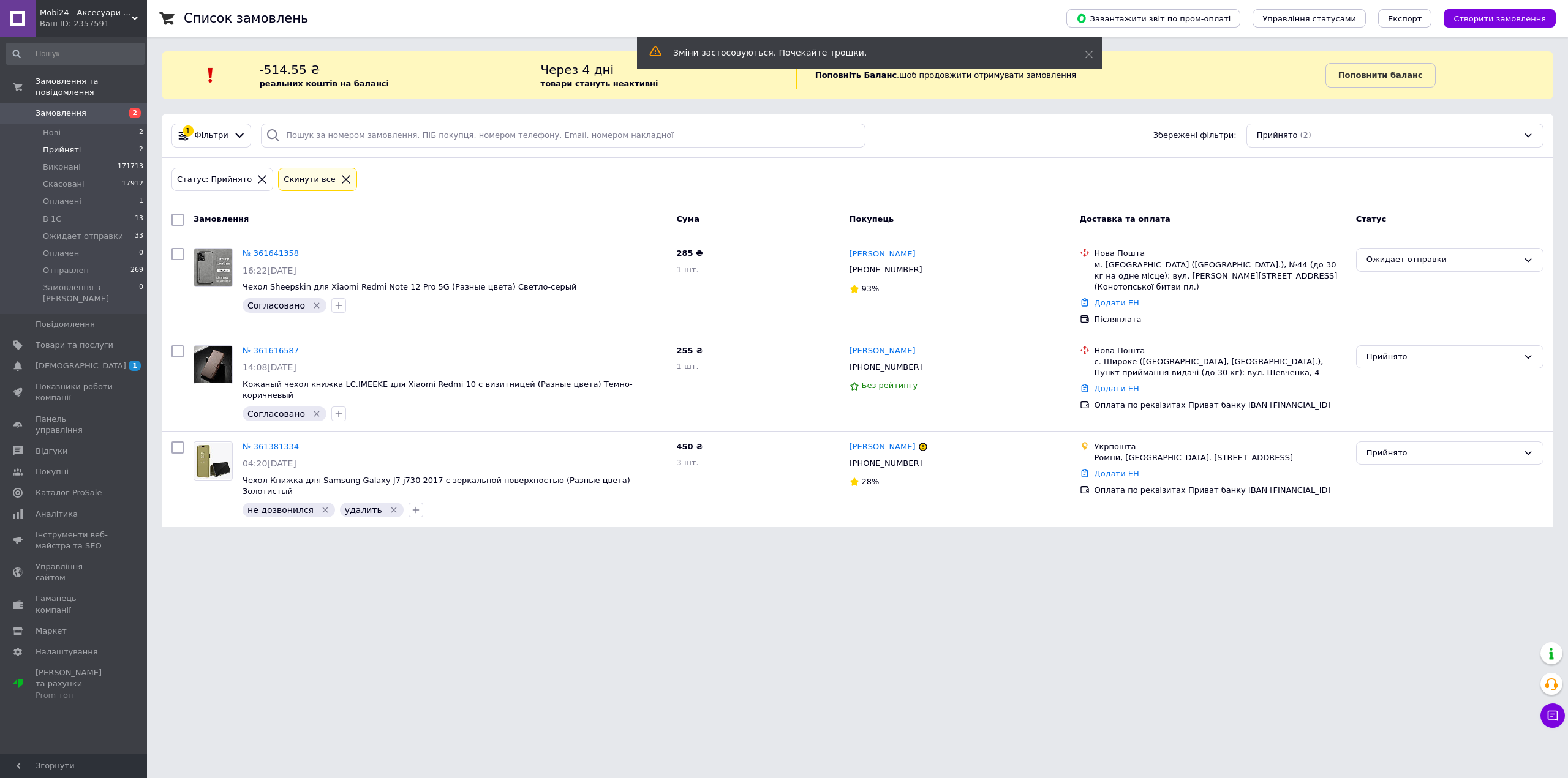
click at [448, 542] on html "Mobi24 - Аксесуари для смартфонів Ваш ID: 2357591 Сайт Mobi24 - Аксесуари для с…" at bounding box center [784, 271] width 1568 height 542
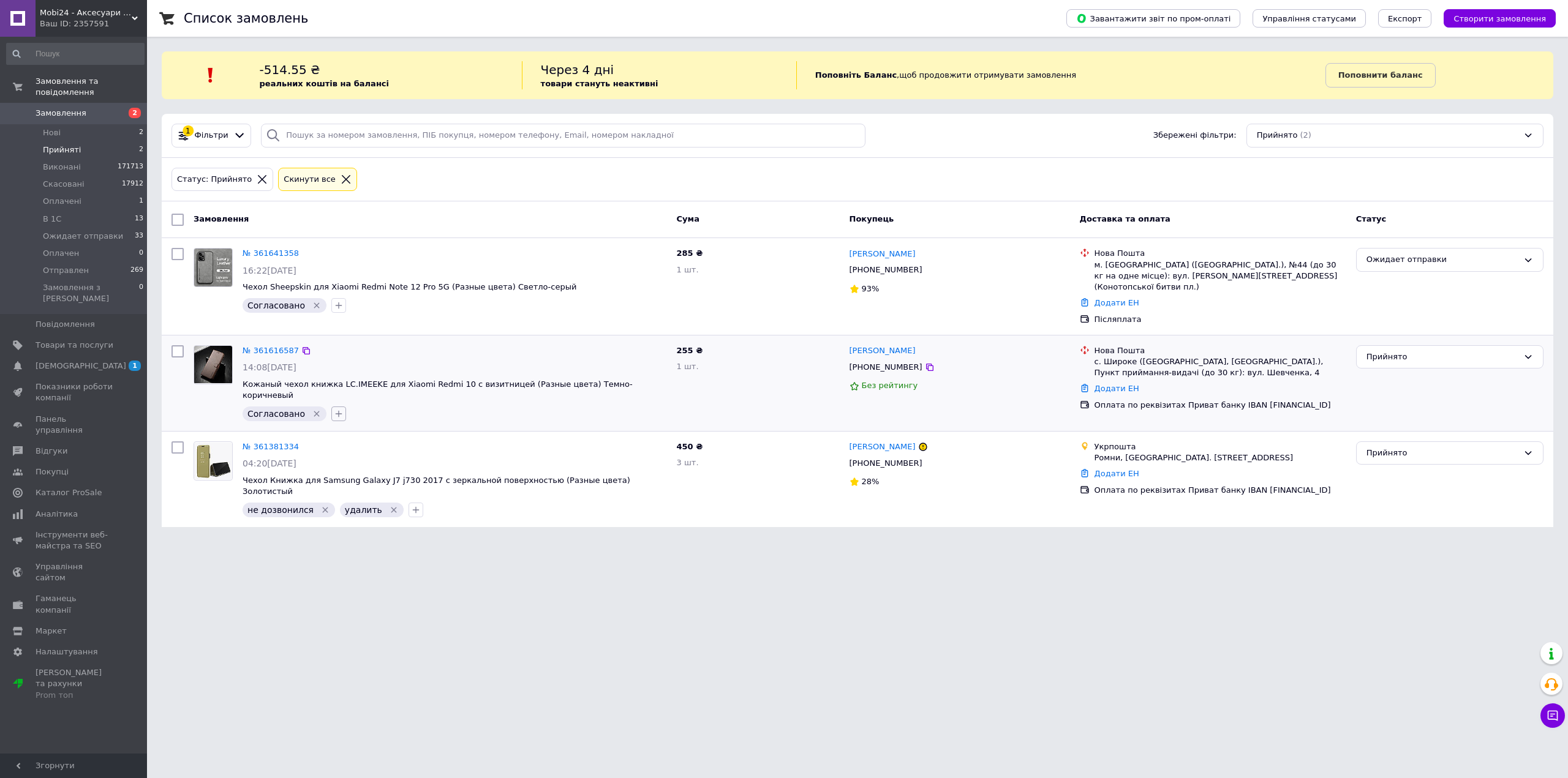
click at [334, 409] on icon "button" at bounding box center [339, 414] width 10 height 10
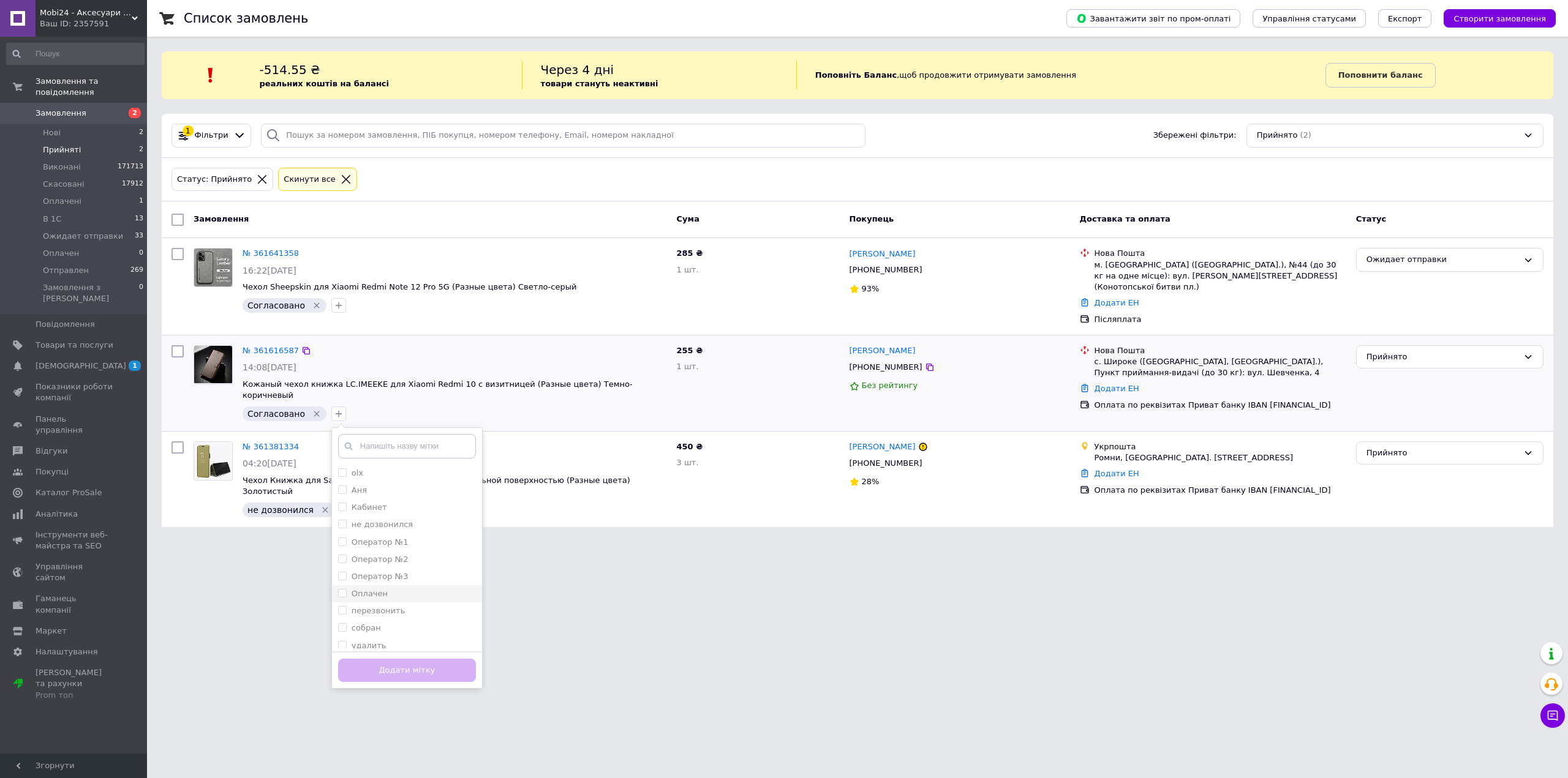
click at [338, 589] on input "Оплачен" at bounding box center [342, 592] width 8 height 8
checkbox input "true"
click at [338, 623] on input "собран" at bounding box center [342, 627] width 8 height 8
checkbox input "true"
click at [368, 659] on button "Додати мітку" at bounding box center [407, 671] width 138 height 24
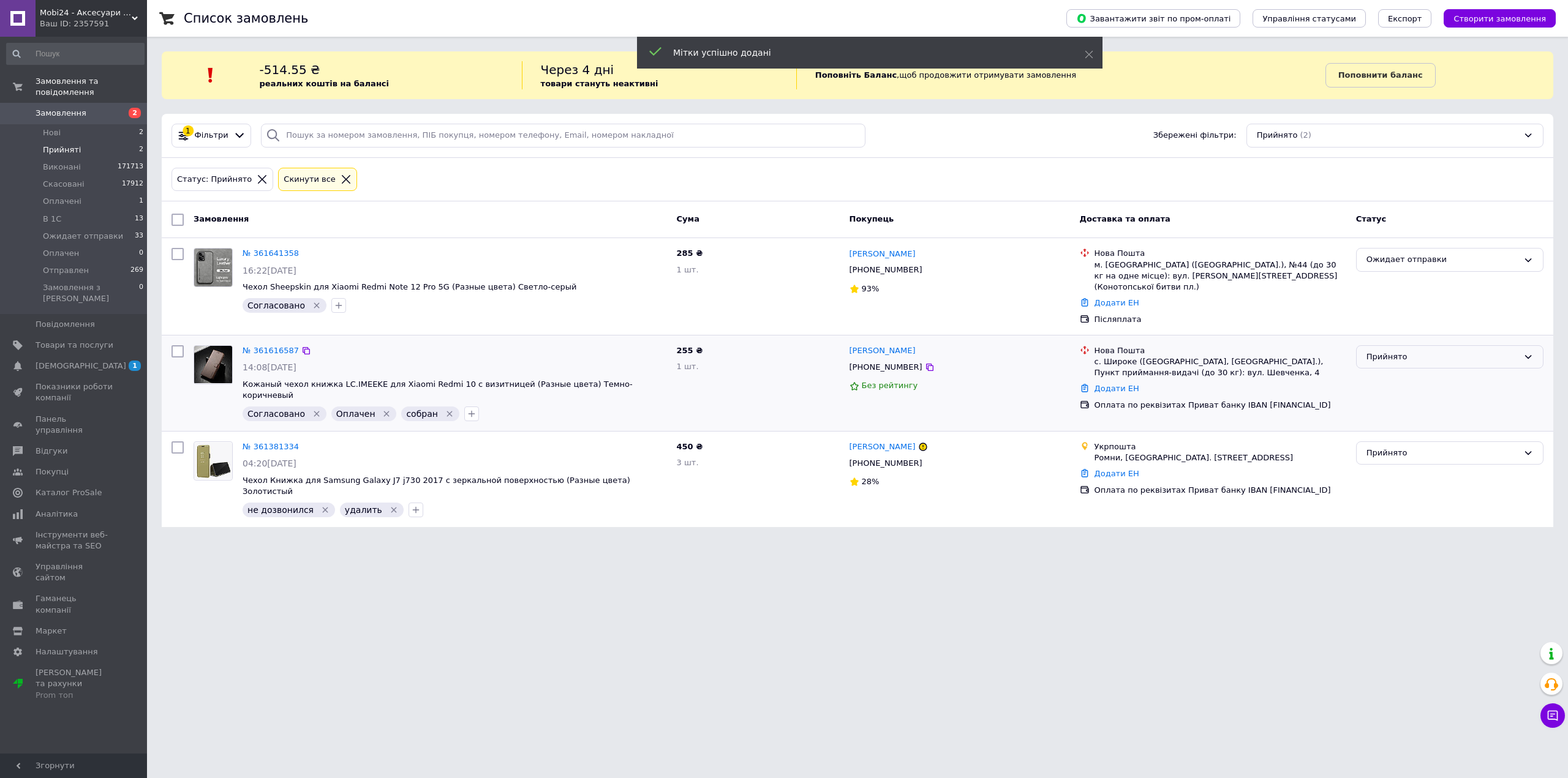
click at [1381, 354] on div "Прийнято" at bounding box center [1450, 357] width 187 height 24
click at [1392, 410] on li "Ожидает отправки" at bounding box center [1450, 417] width 186 height 23
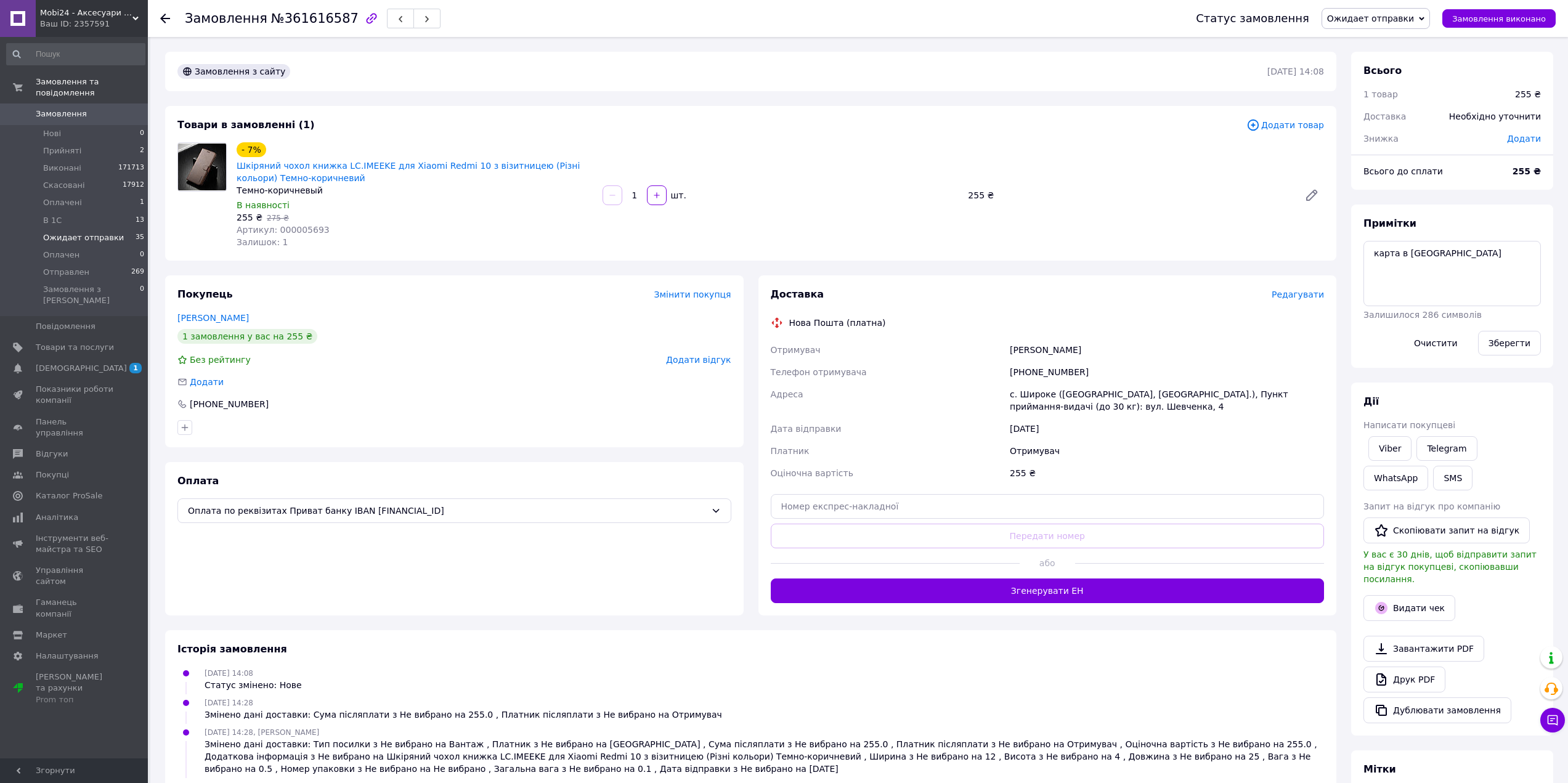
click at [50, 232] on span "Ожидает отправки" at bounding box center [84, 238] width 81 height 11
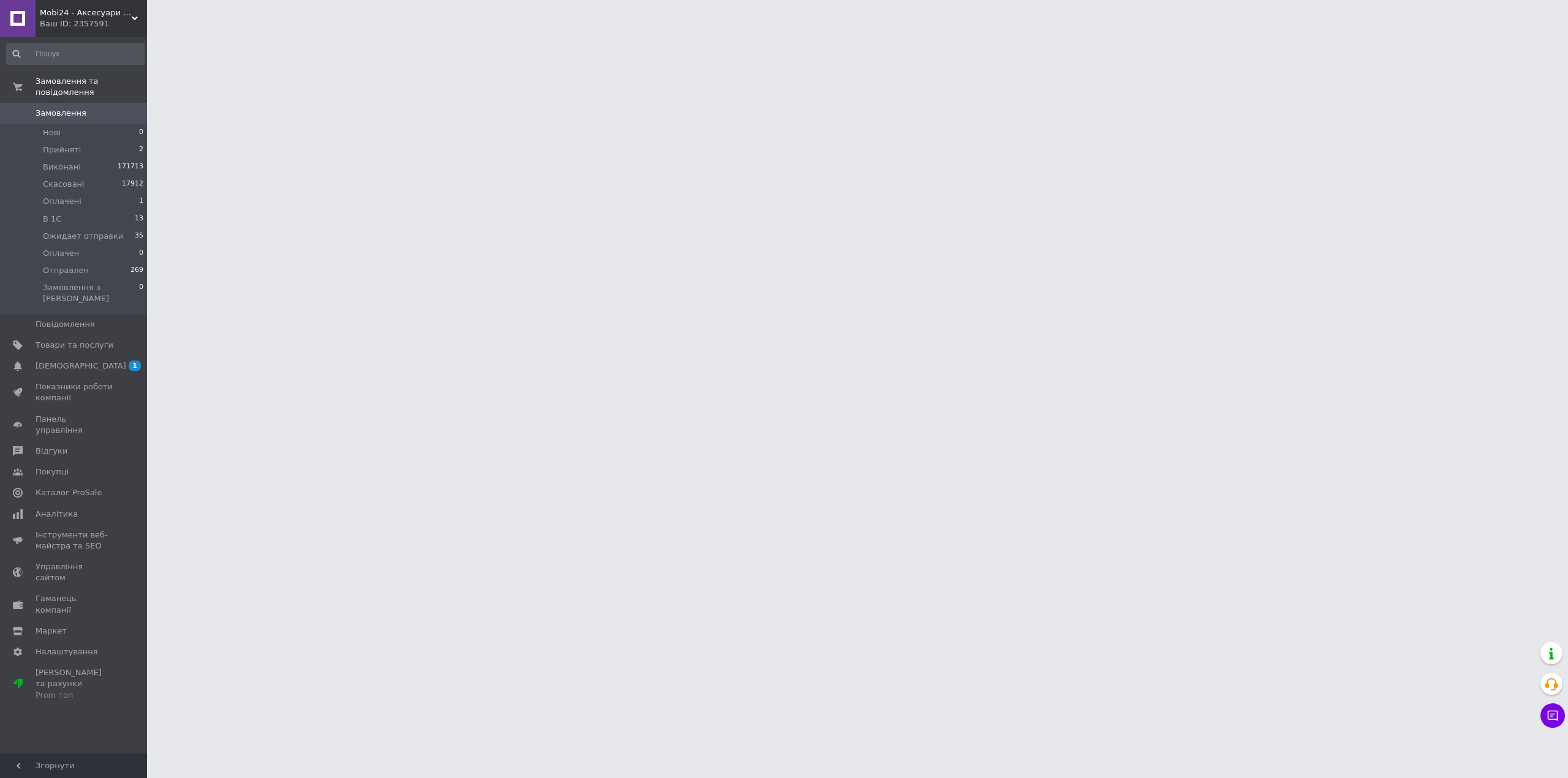
click at [985, 30] on html "Mobi24 - Аксесуари для смартфонів Ваш ID: 2357591 Сайт Mobi24 - Аксесуари для с…" at bounding box center [784, 15] width 1568 height 30
click at [64, 231] on span "Ожидает отправки" at bounding box center [83, 237] width 80 height 11
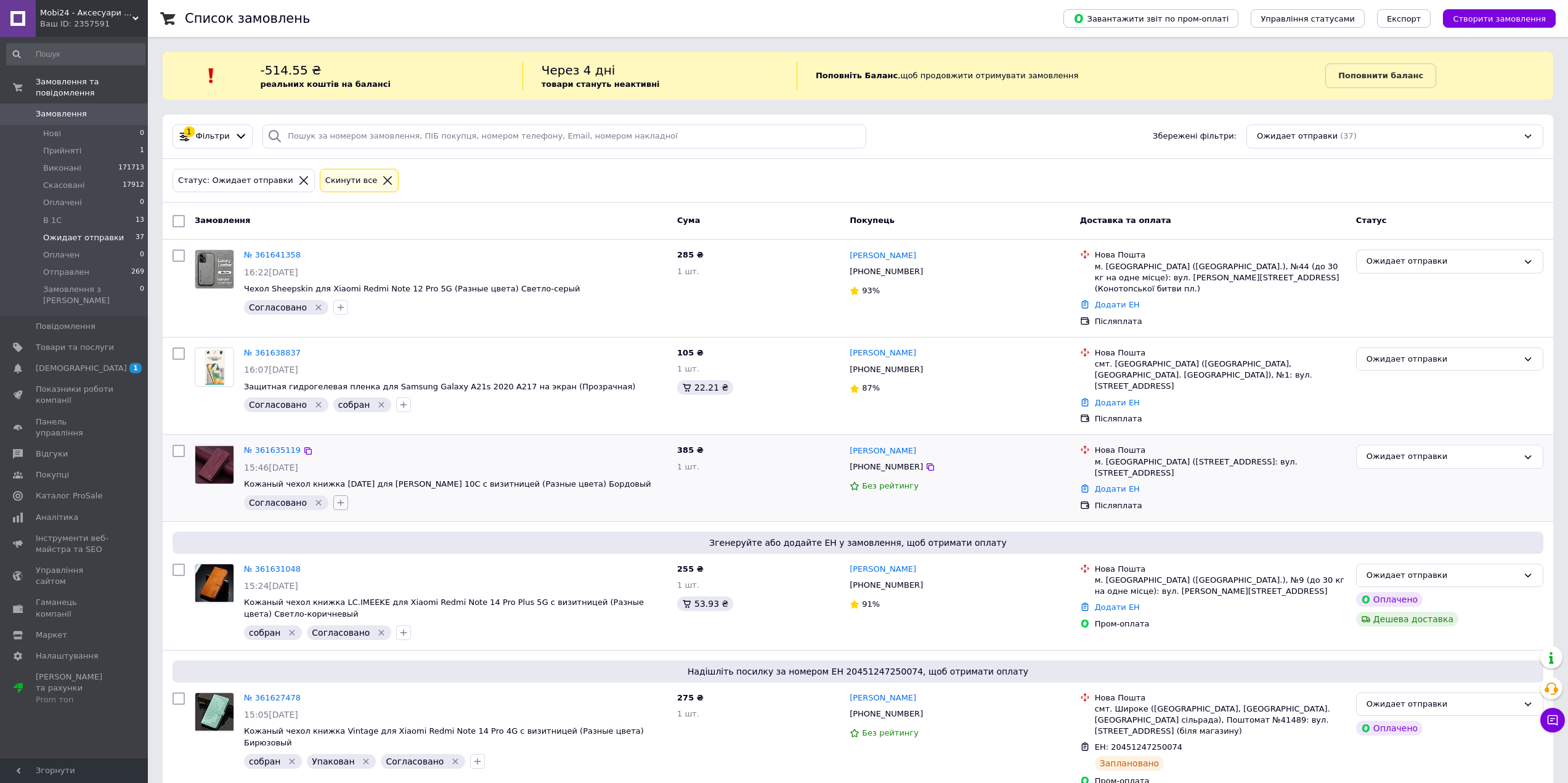
click at [336, 498] on icon "button" at bounding box center [341, 503] width 10 height 10
click at [340, 714] on input "собран" at bounding box center [344, 717] width 8 height 8
checkbox input "true"
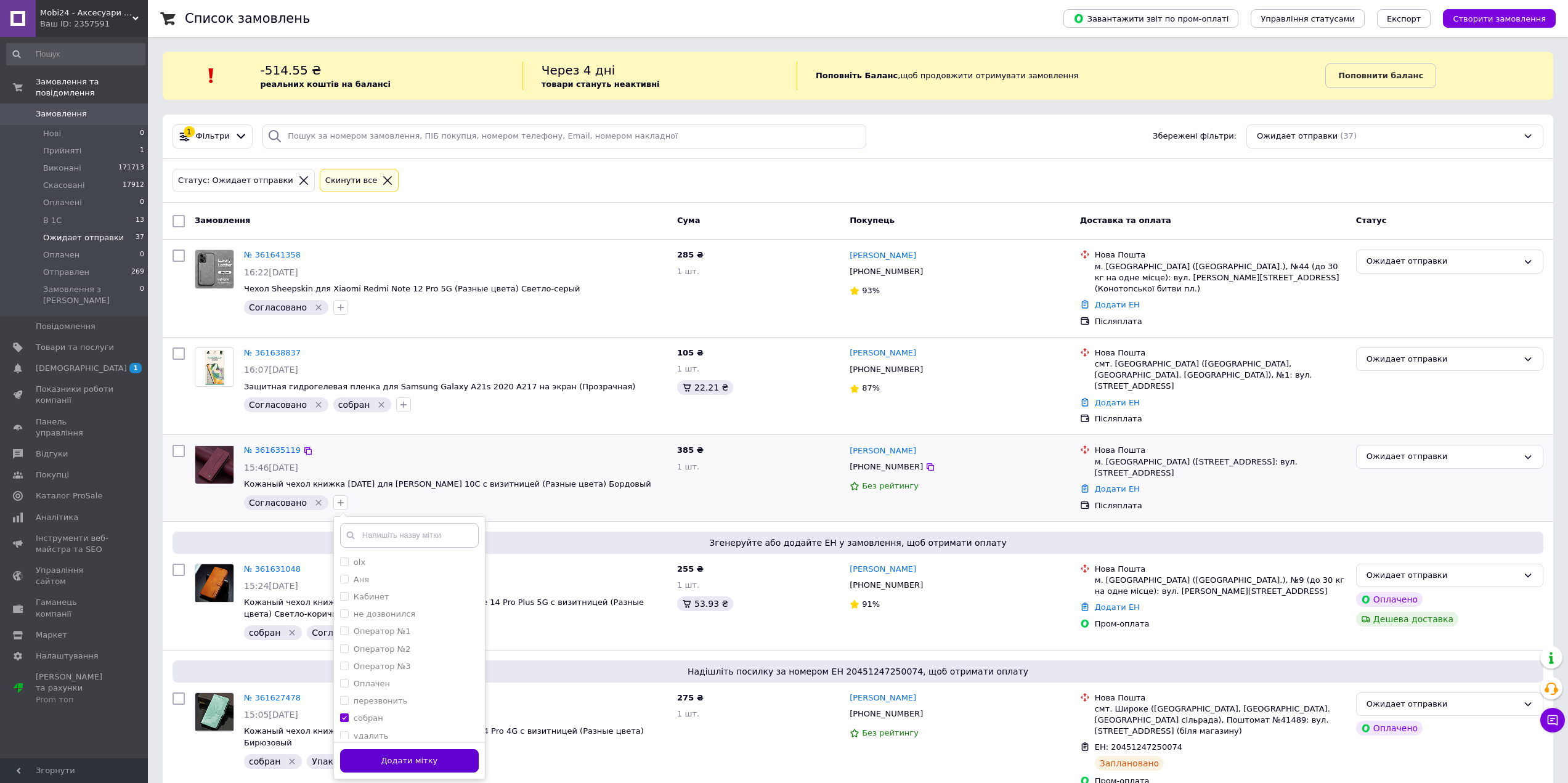
click at [378, 749] on button "Додати мітку" at bounding box center [410, 761] width 139 height 24
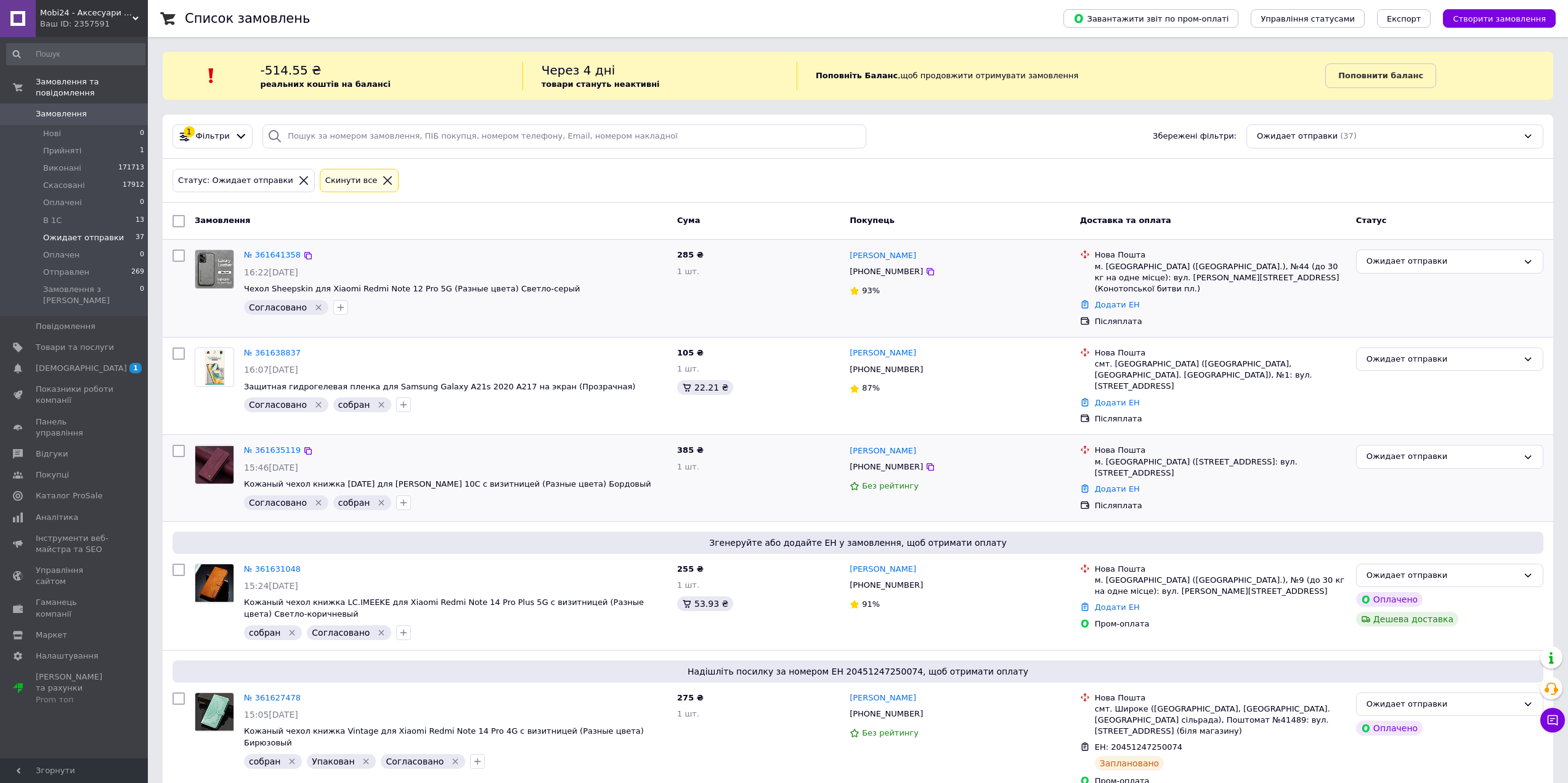
drag, startPoint x: 263, startPoint y: 255, endPoint x: 291, endPoint y: 263, distance: 29.1
click at [293, 269] on div "№ 361641358 16:22, 12.09.2025 Чехол Sheepskin для Xiaomi Redmi Note 12 Pro 5G (…" at bounding box center [455, 281] width 433 height 74
click at [336, 311] on icon "button" at bounding box center [341, 308] width 10 height 10
click at [340, 521] on input "собран" at bounding box center [344, 522] width 8 height 8
checkbox input "true"
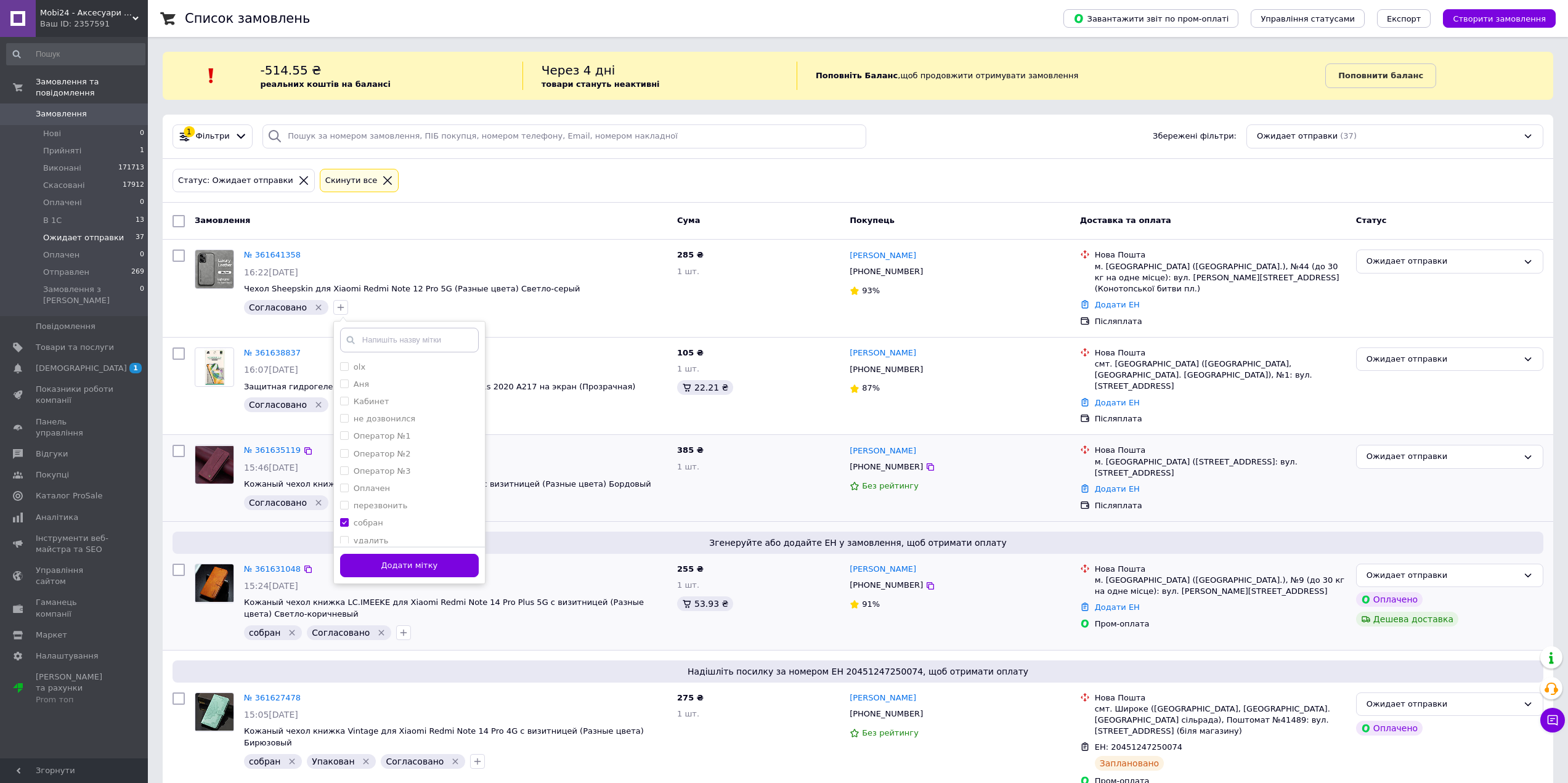
drag, startPoint x: 383, startPoint y: 556, endPoint x: 383, endPoint y: 545, distance: 11.0
click at [383, 555] on button "Додати мітку" at bounding box center [410, 566] width 139 height 24
